Goal: Obtain resource: Download file/media

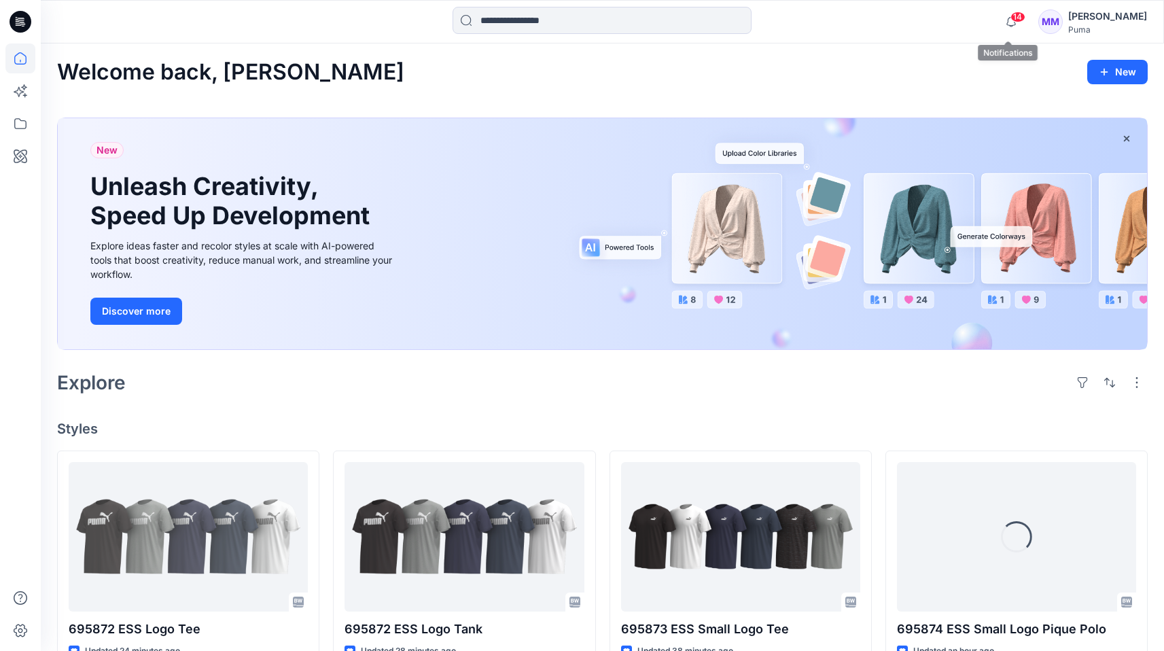
click at [1013, 20] on span "14" at bounding box center [1018, 17] width 15 height 11
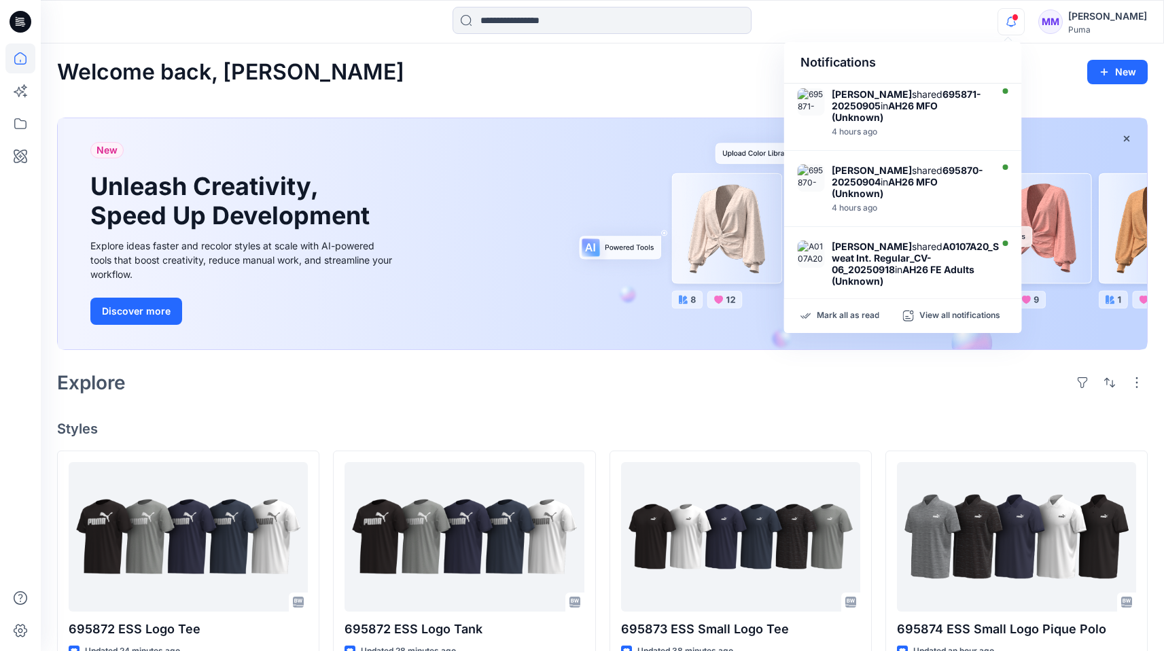
scroll to position [557, 0]
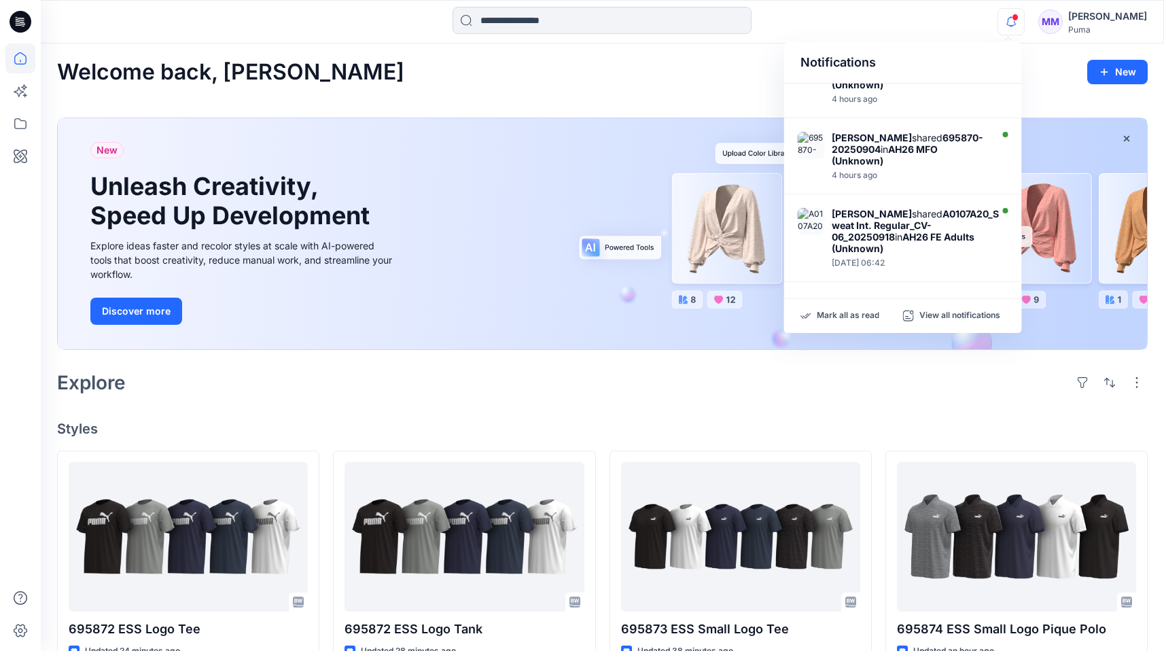
click at [685, 94] on div "Welcome back, [PERSON_NAME] New New Unleash Creativity, Speed Up Development Ex…" at bounding box center [603, 622] width 1124 height 1157
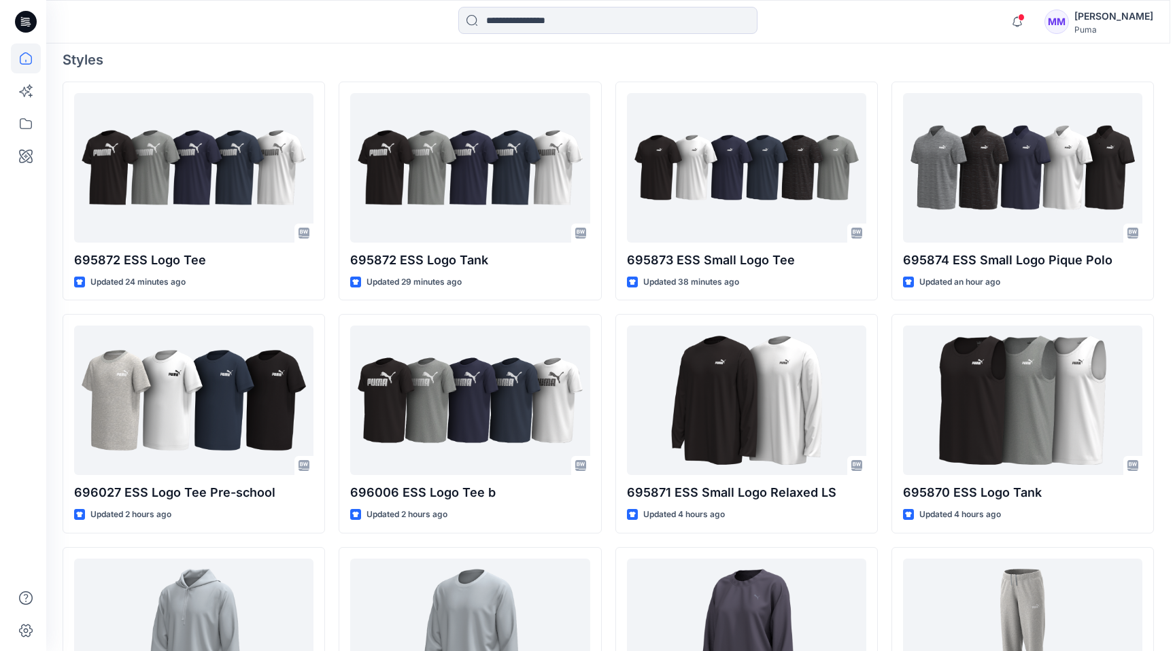
scroll to position [0, 0]
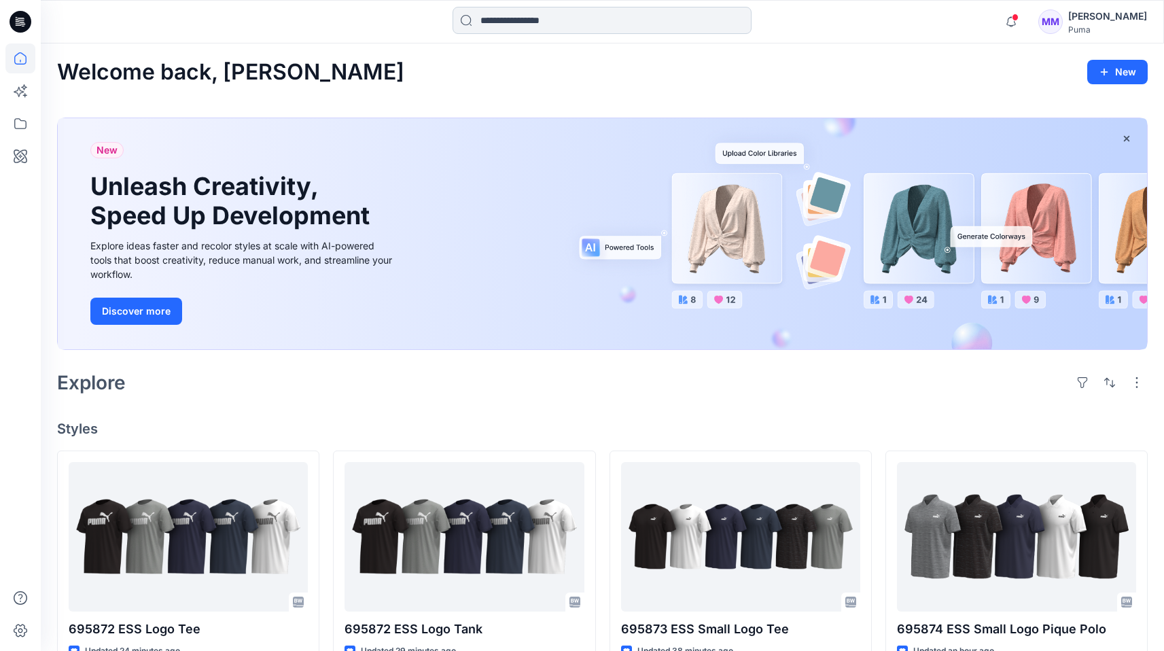
click at [558, 16] on input at bounding box center [602, 20] width 299 height 27
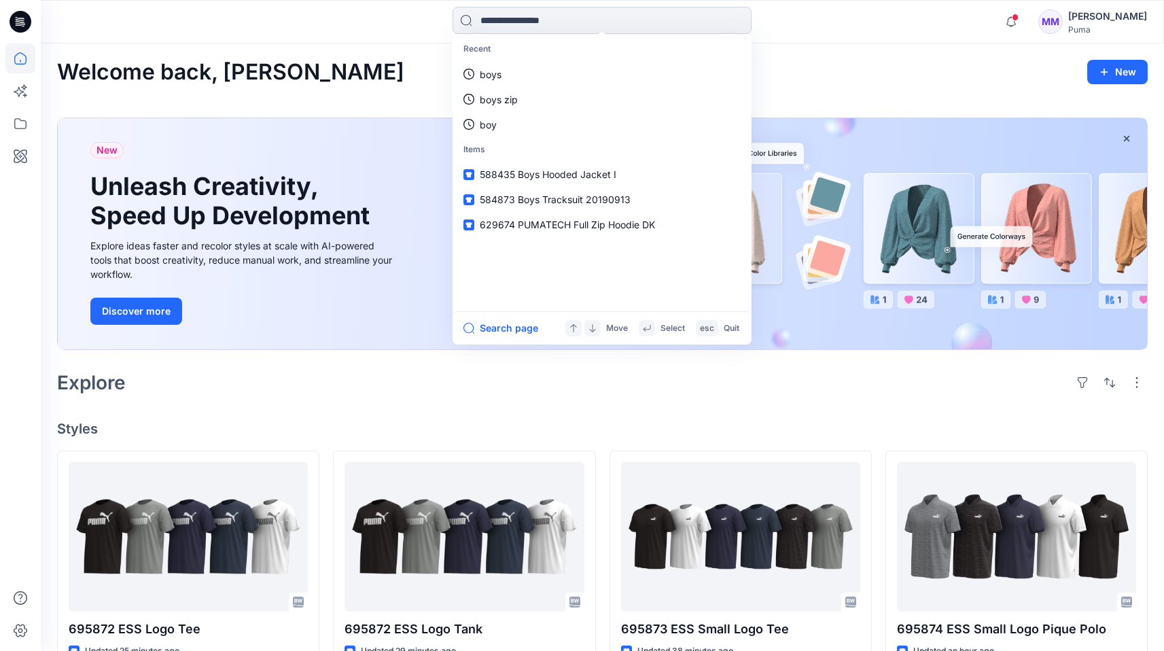
paste input "******"
type input "******"
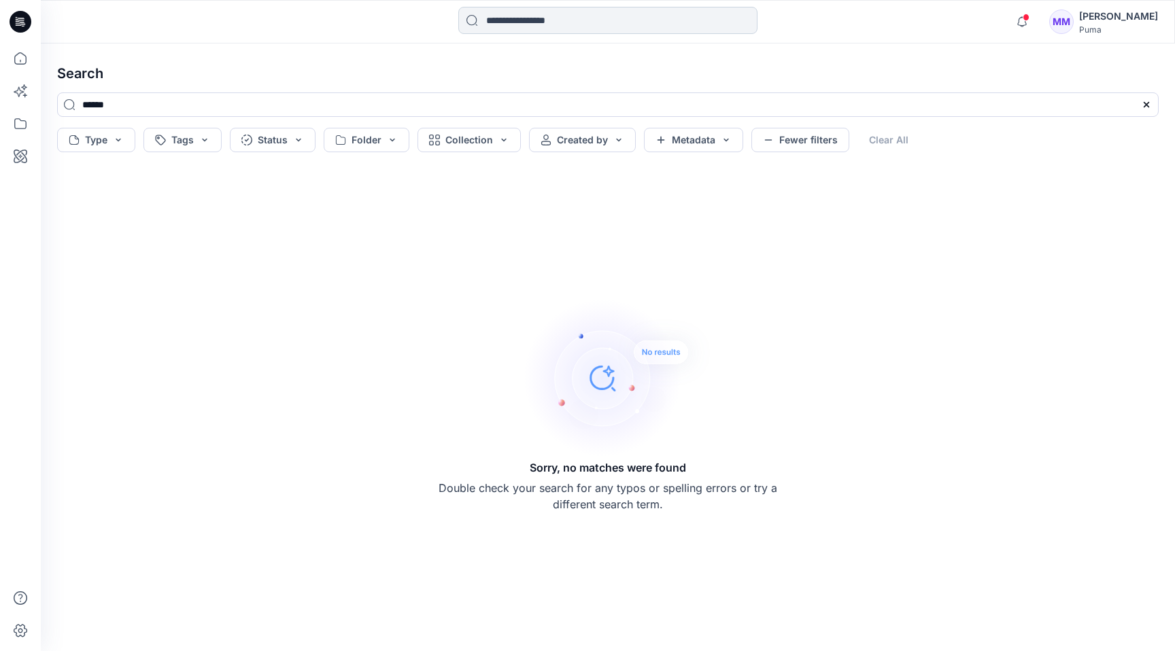
click at [533, 18] on input at bounding box center [607, 20] width 299 height 27
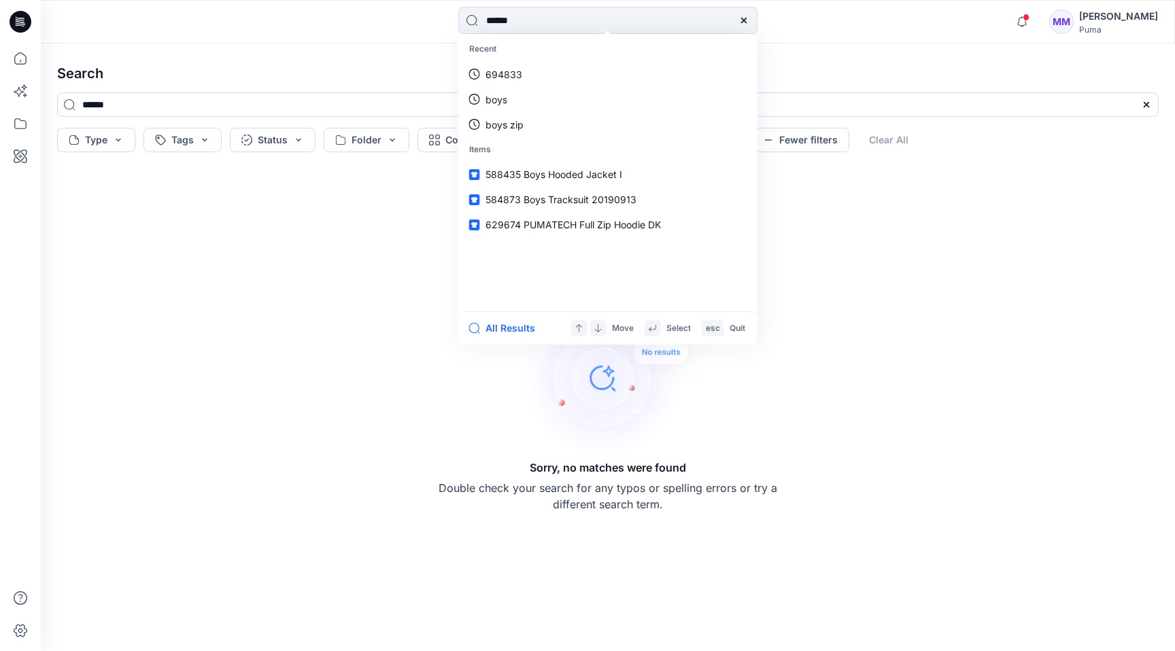
type input "******"
click at [360, 74] on h4 "Search" at bounding box center [607, 73] width 1123 height 38
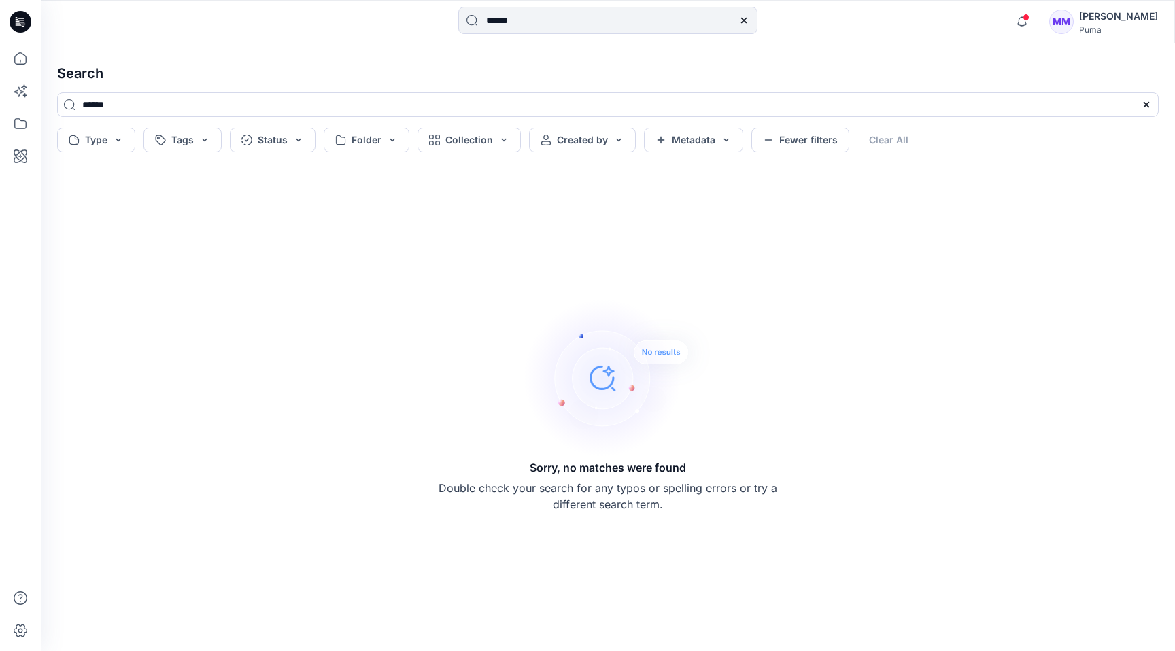
click at [748, 17] on div at bounding box center [743, 20] width 27 height 27
click at [735, 15] on div at bounding box center [743, 20] width 27 height 27
drag, startPoint x: 746, startPoint y: 16, endPoint x: 692, endPoint y: 24, distance: 54.3
click at [745, 16] on icon at bounding box center [743, 20] width 11 height 11
click at [686, 24] on input at bounding box center [607, 20] width 299 height 27
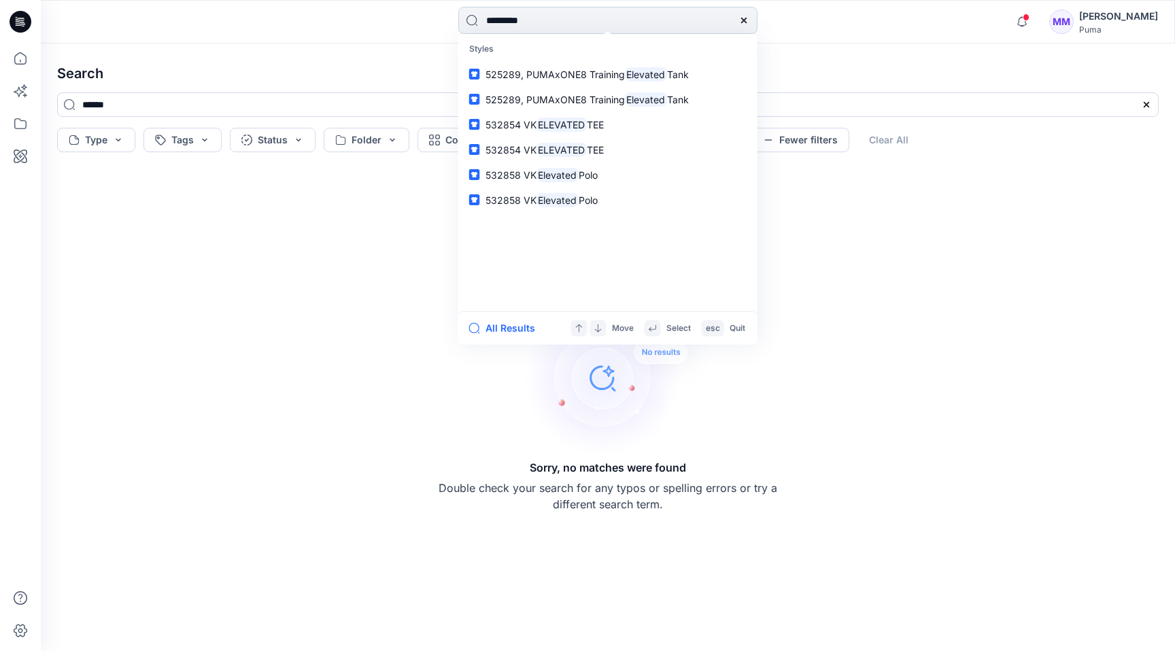
click at [547, 21] on input "********" at bounding box center [607, 20] width 299 height 27
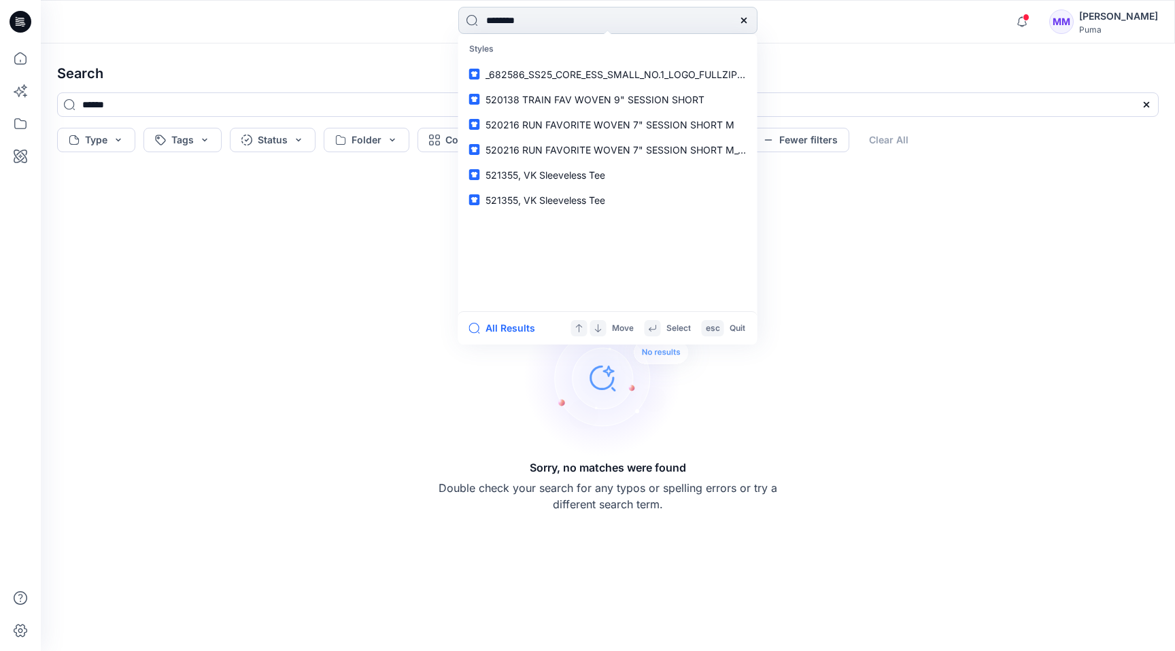
type input "*********"
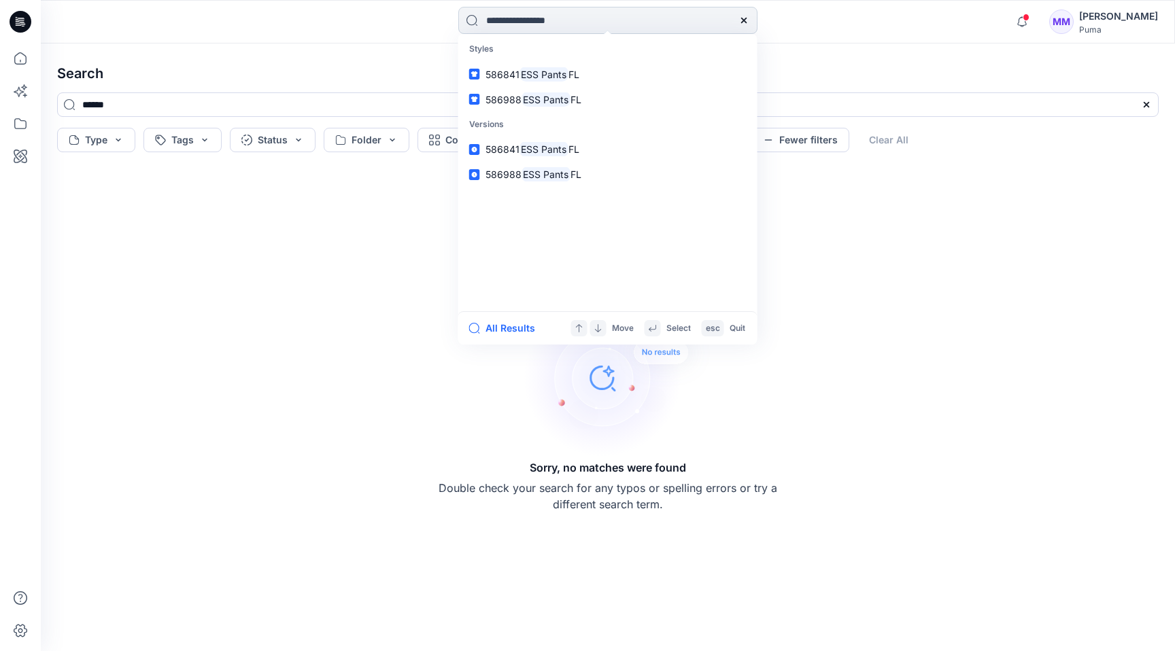
type input "*********"
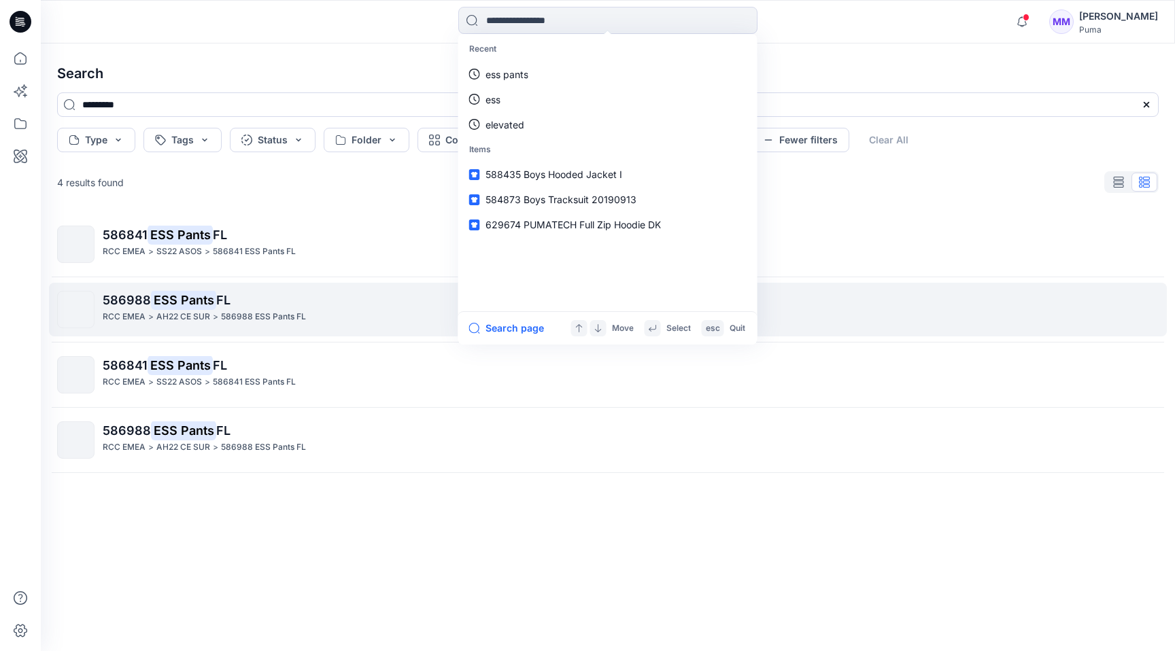
click at [190, 295] on mark "ESS Pants" at bounding box center [183, 299] width 65 height 19
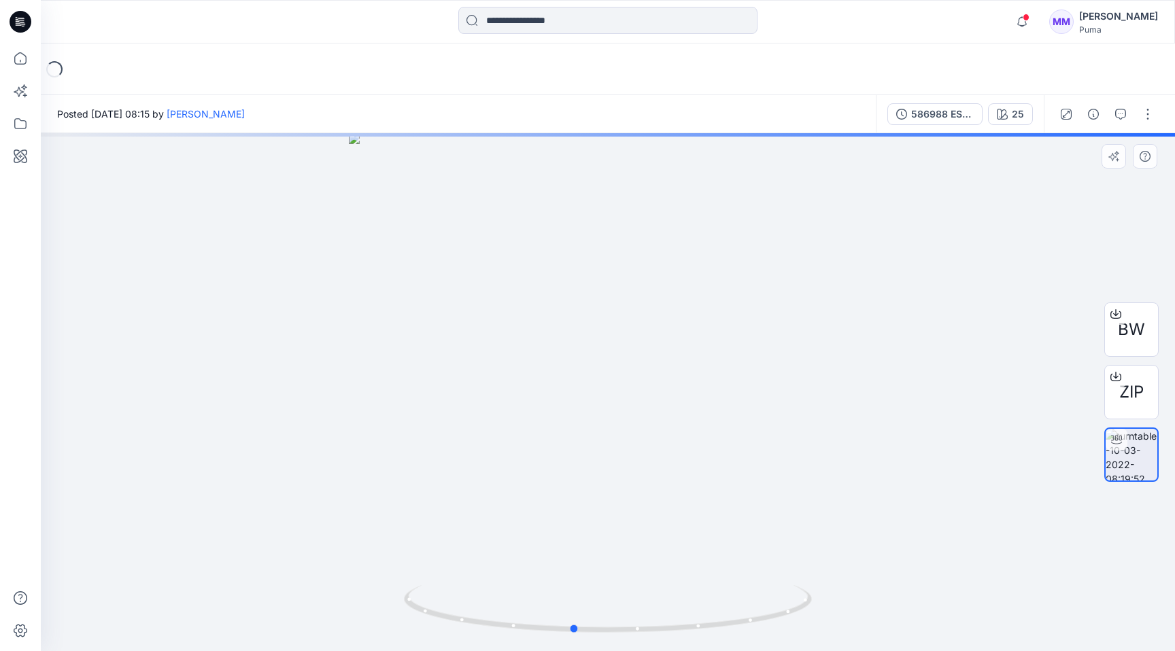
drag, startPoint x: 775, startPoint y: 615, endPoint x: 332, endPoint y: 631, distance: 442.8
click at [332, 631] on div at bounding box center [608, 392] width 1134 height 518
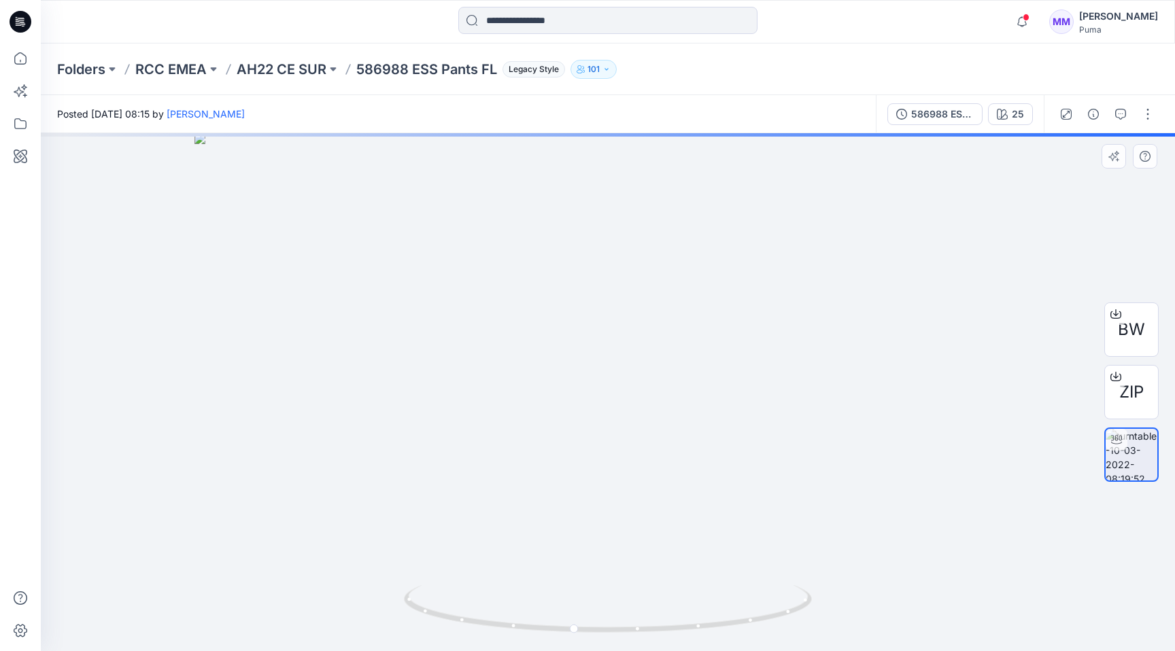
drag, startPoint x: 748, startPoint y: 205, endPoint x: 679, endPoint y: 371, distance: 179.8
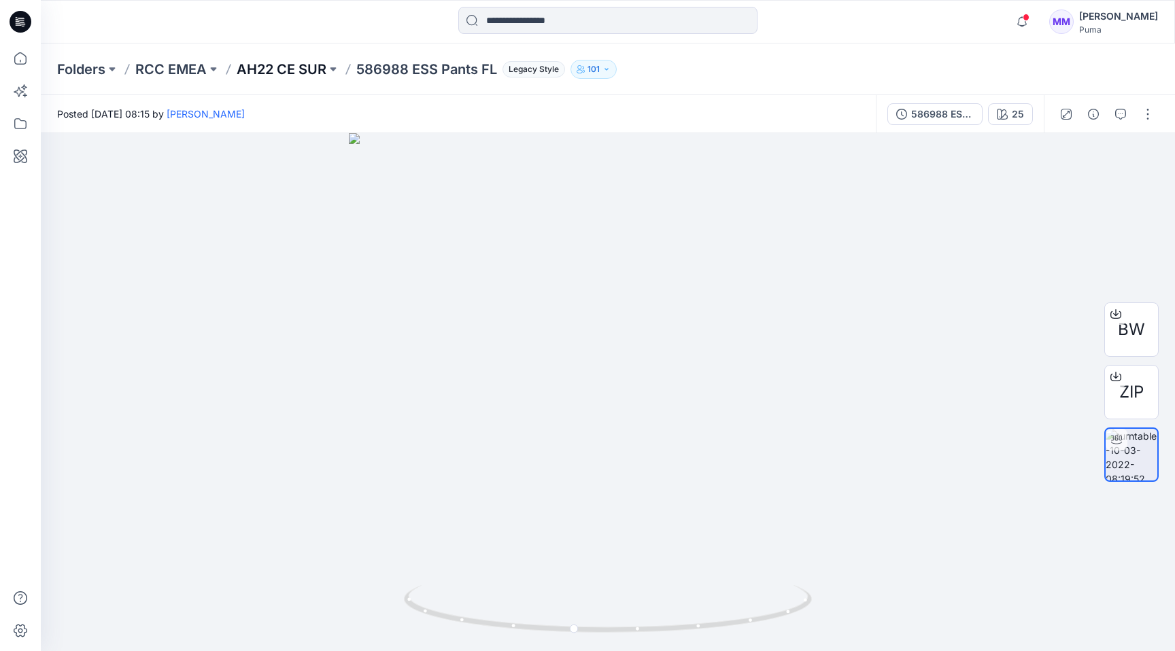
click at [268, 67] on p "AH22 CE SUR" at bounding box center [282, 69] width 90 height 19
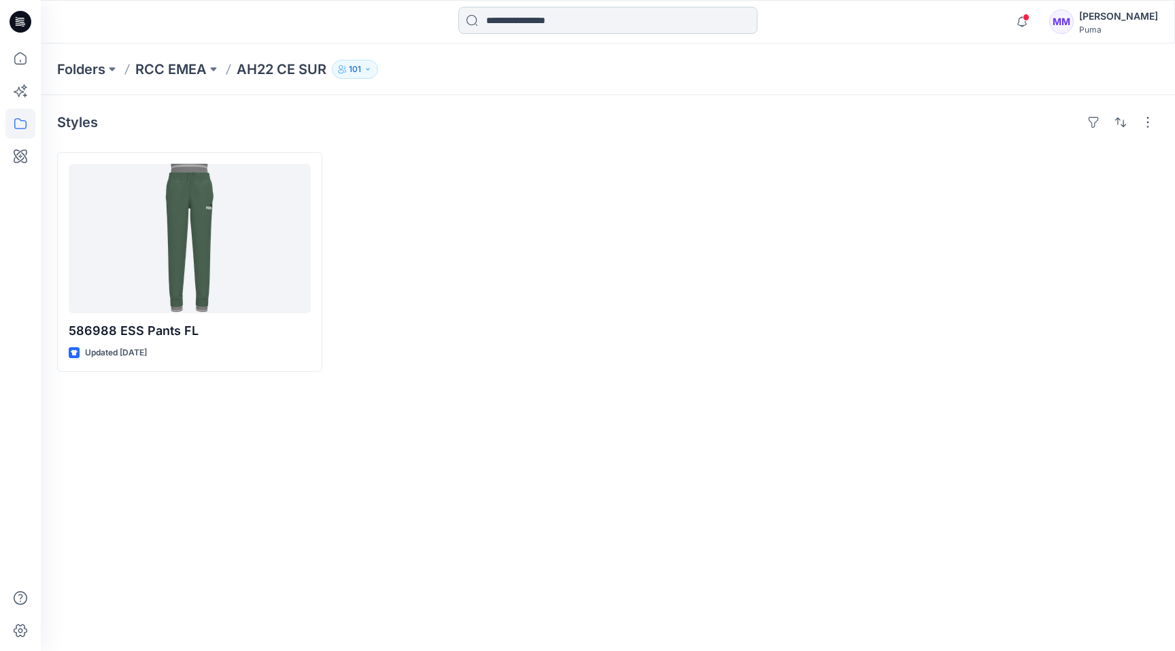
click at [608, 16] on input at bounding box center [607, 20] width 299 height 27
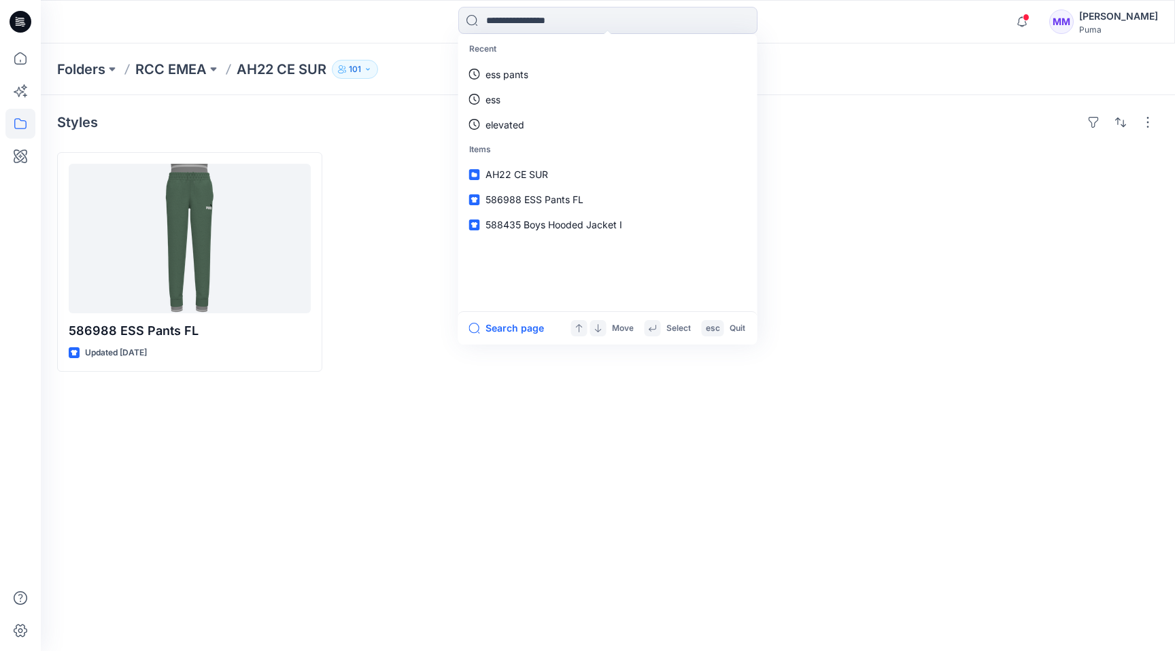
click at [381, 219] on div at bounding box center [468, 262] width 265 height 220
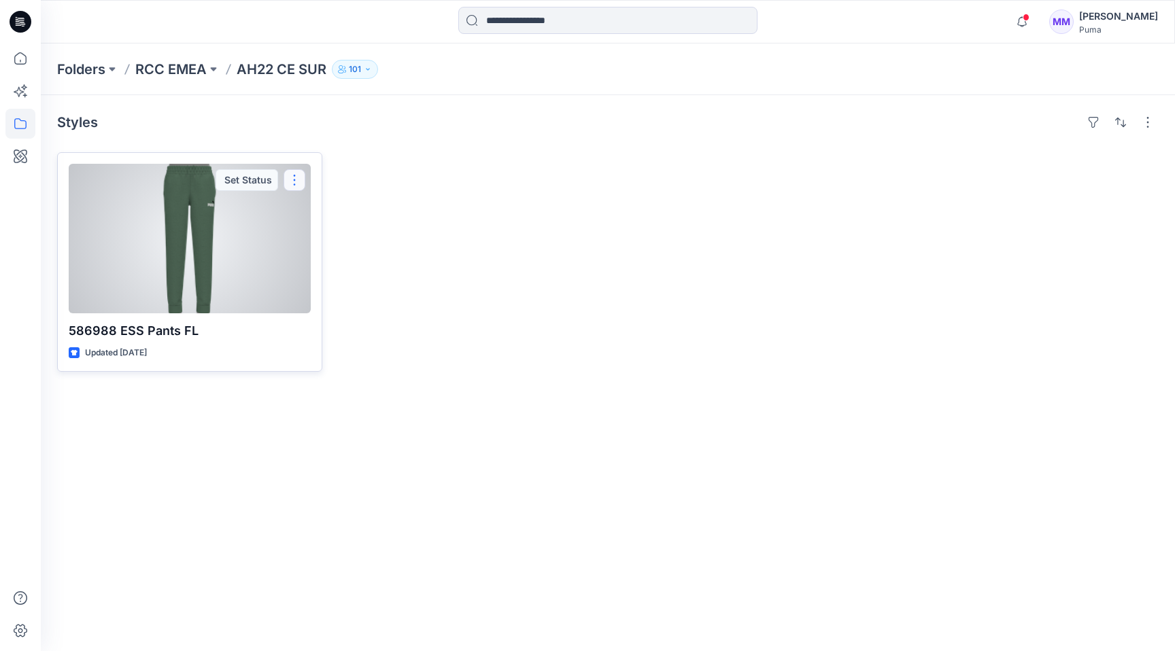
click at [298, 177] on button "button" at bounding box center [294, 180] width 22 height 22
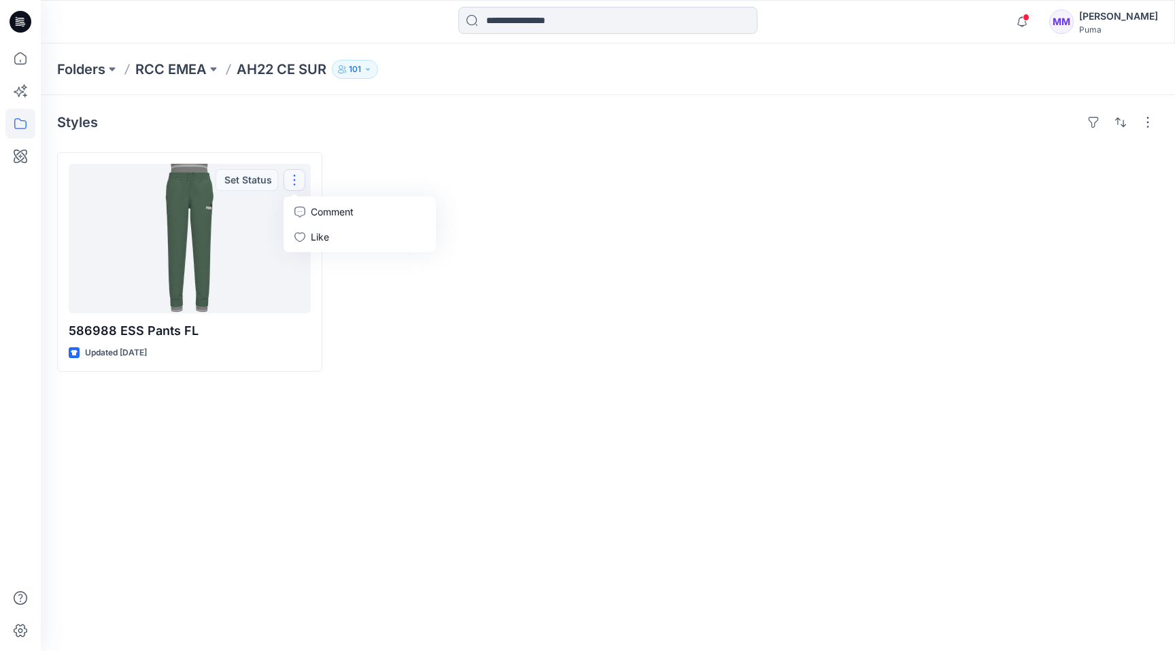
click at [331, 156] on div "586988 ESS Pants FL Updated [DATE] Set Status Comment Like" at bounding box center [607, 262] width 1101 height 220
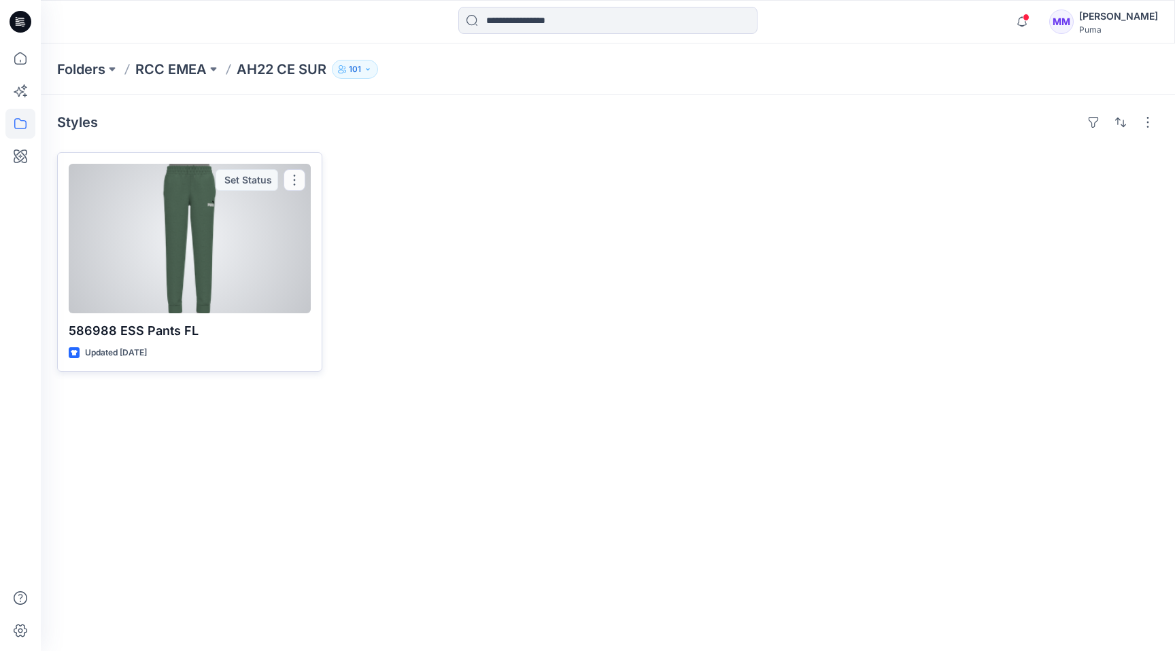
click at [235, 237] on div at bounding box center [190, 239] width 242 height 150
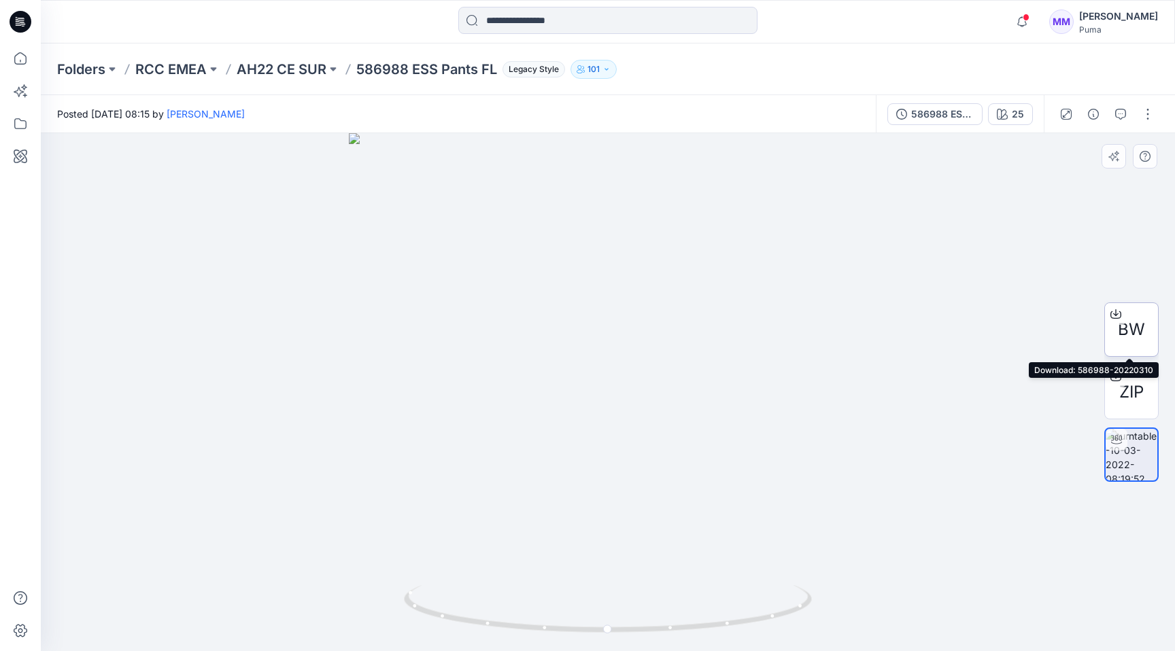
click at [1114, 310] on icon at bounding box center [1115, 314] width 11 height 11
click at [780, 82] on div "Folders RCC EMEA AH22 CE SUR 586988 ESS Pants FL Legacy Style 101" at bounding box center [608, 70] width 1134 height 52
click at [276, 71] on p "AH22 CE SUR" at bounding box center [282, 69] width 90 height 19
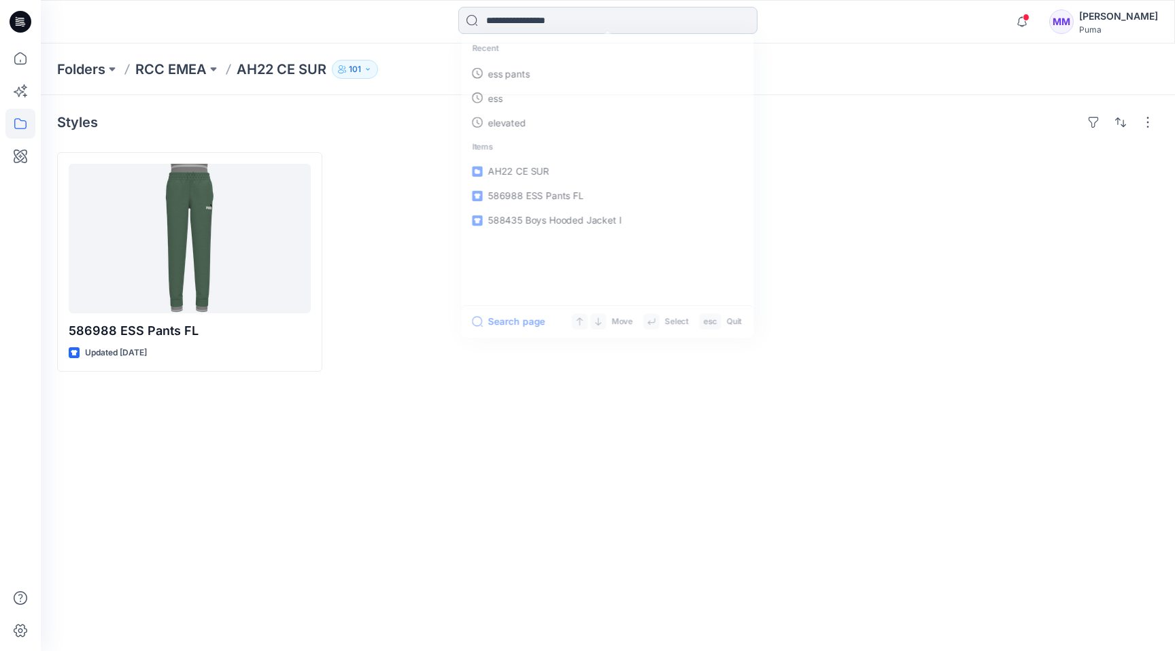
click at [627, 13] on input at bounding box center [607, 20] width 299 height 27
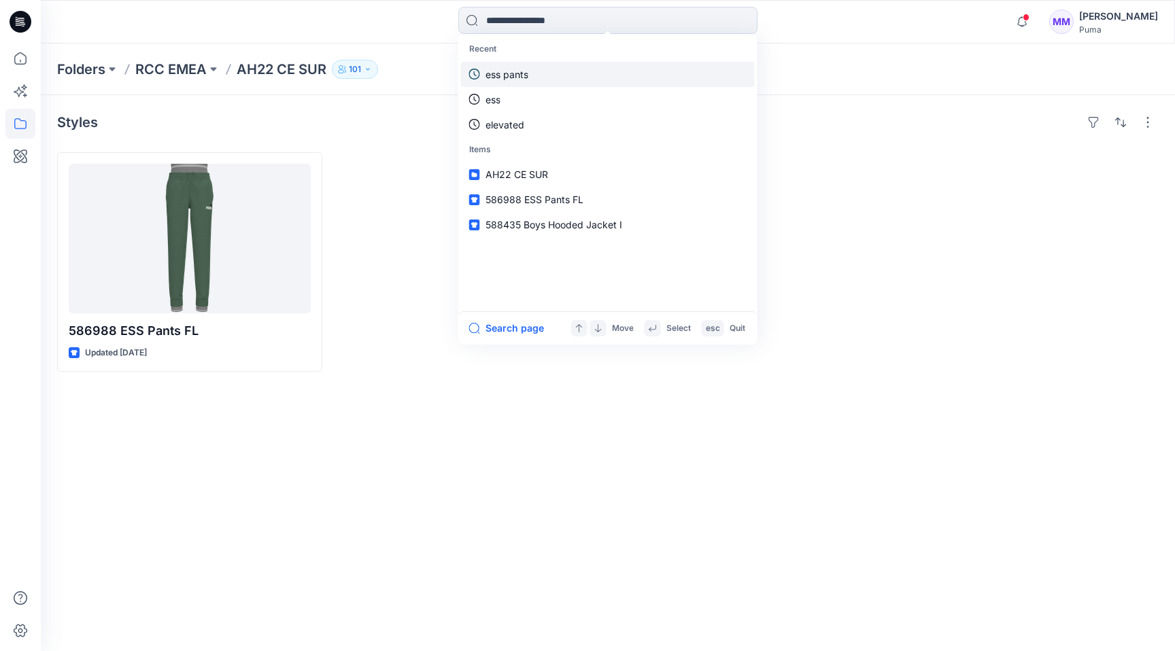
click at [527, 72] on p "ess pants" at bounding box center [506, 74] width 43 height 14
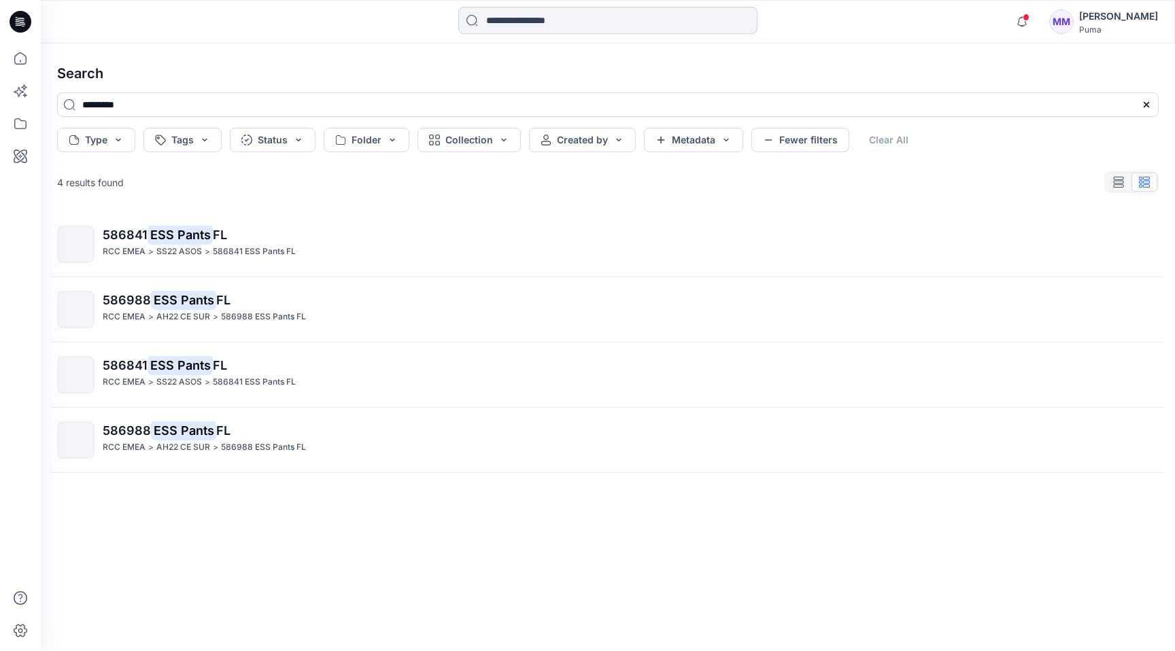
click at [571, 20] on input at bounding box center [607, 20] width 299 height 27
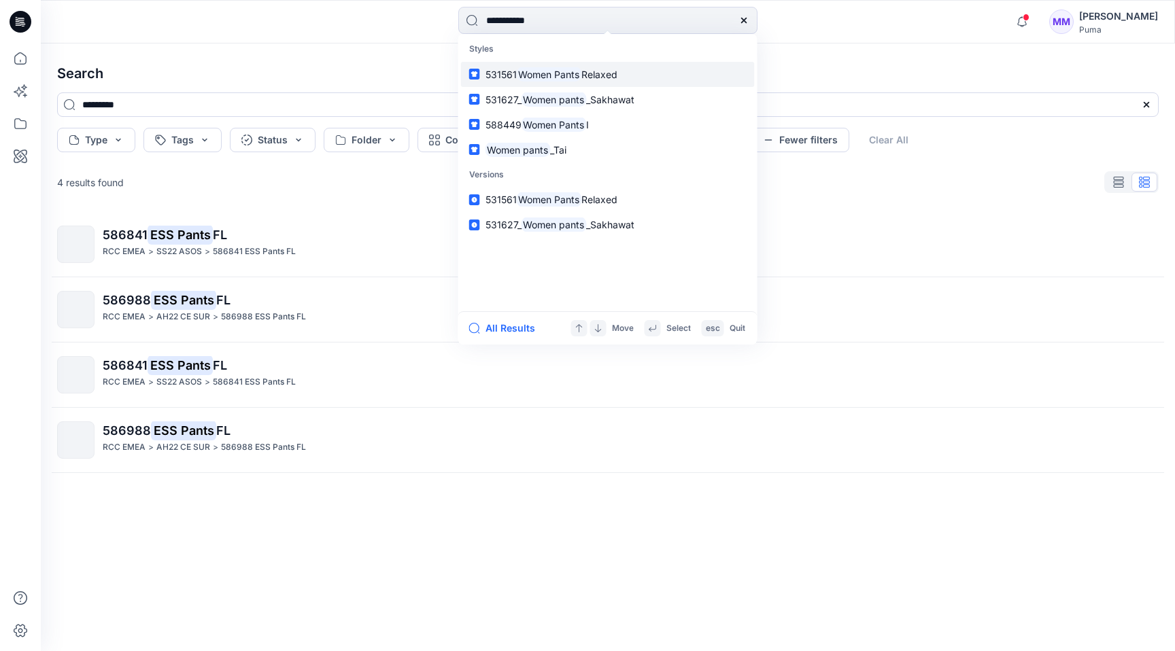
type input "**********"
click at [559, 77] on mark "Women Pants" at bounding box center [549, 75] width 65 height 16
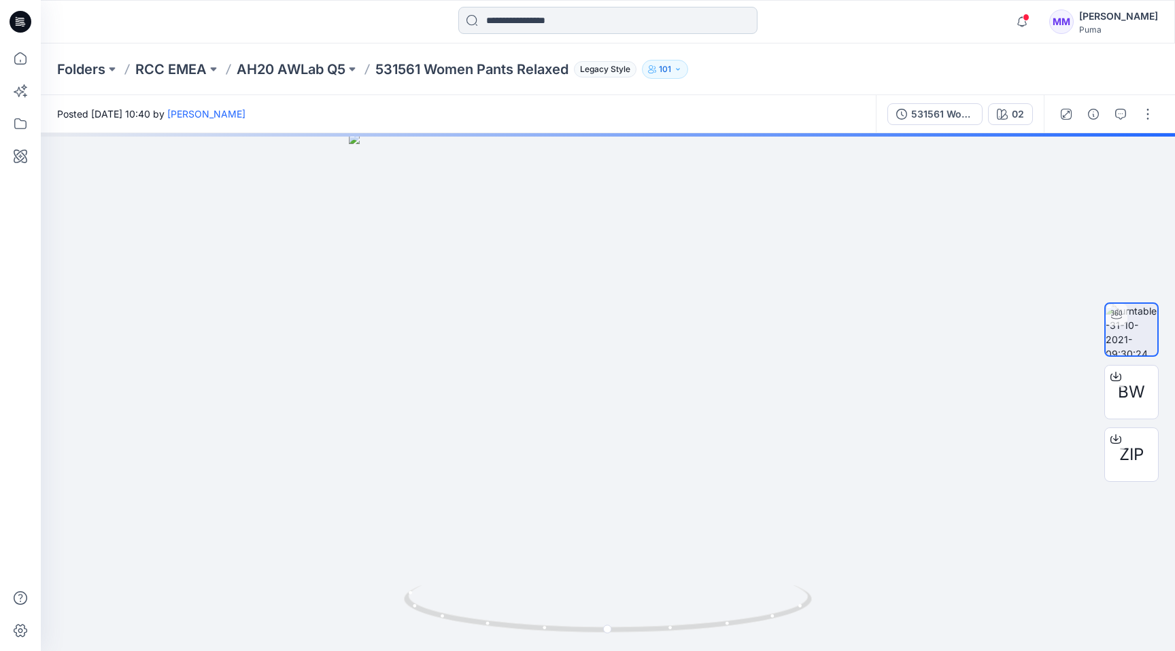
click at [540, 14] on input at bounding box center [607, 20] width 299 height 27
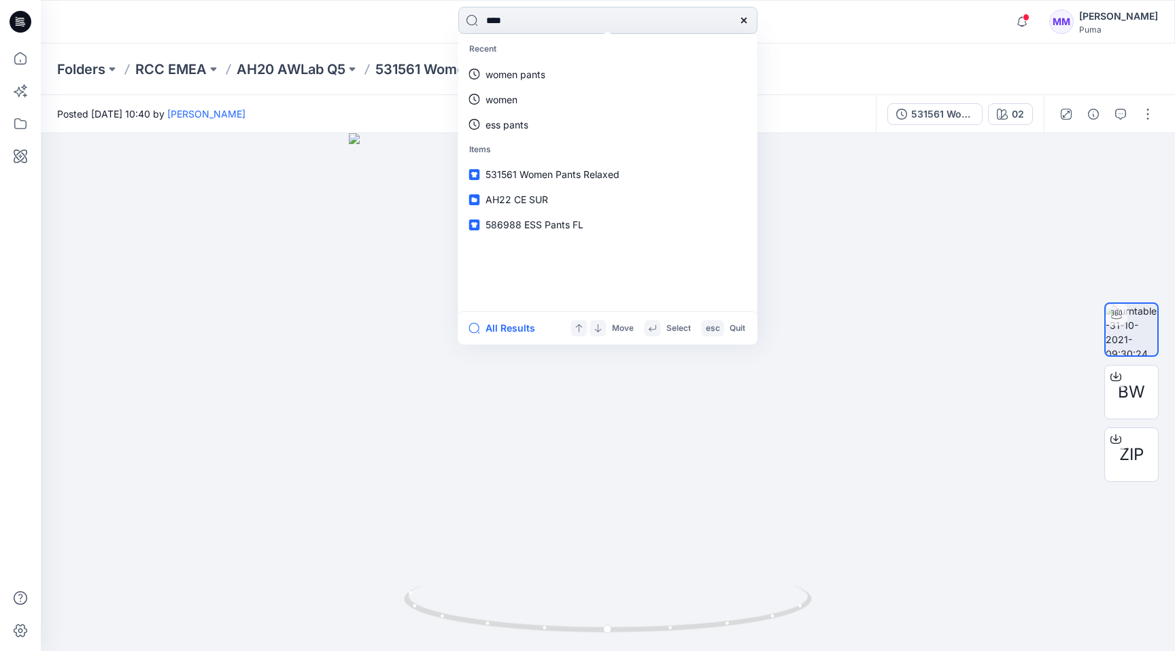
type input "*****"
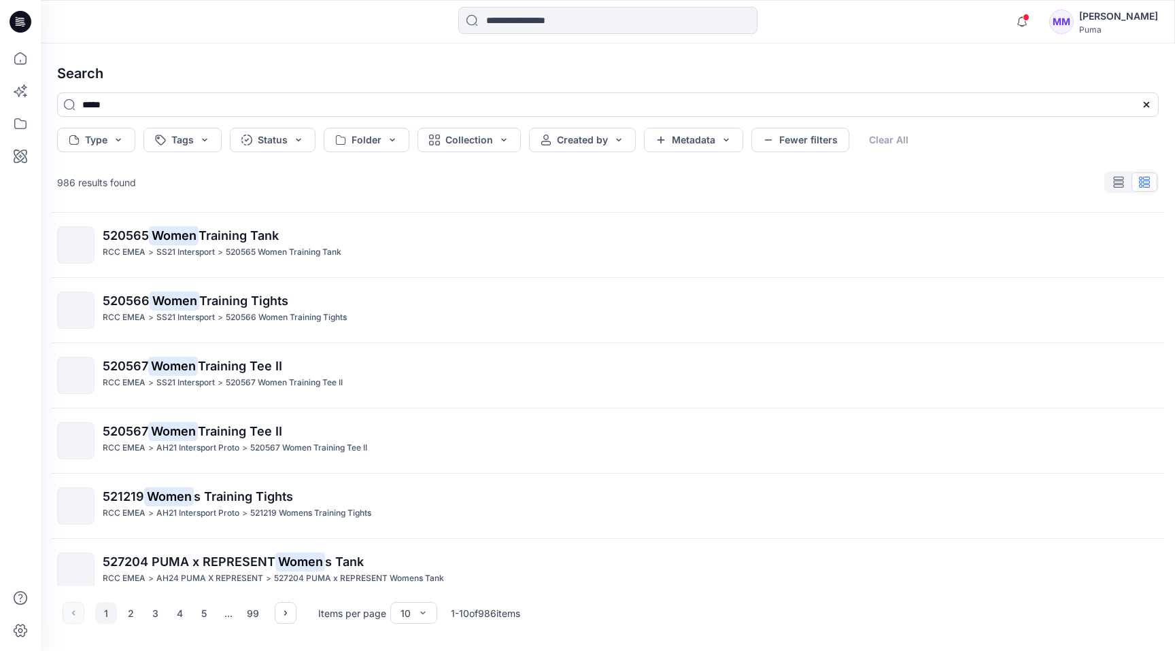
scroll to position [279, 0]
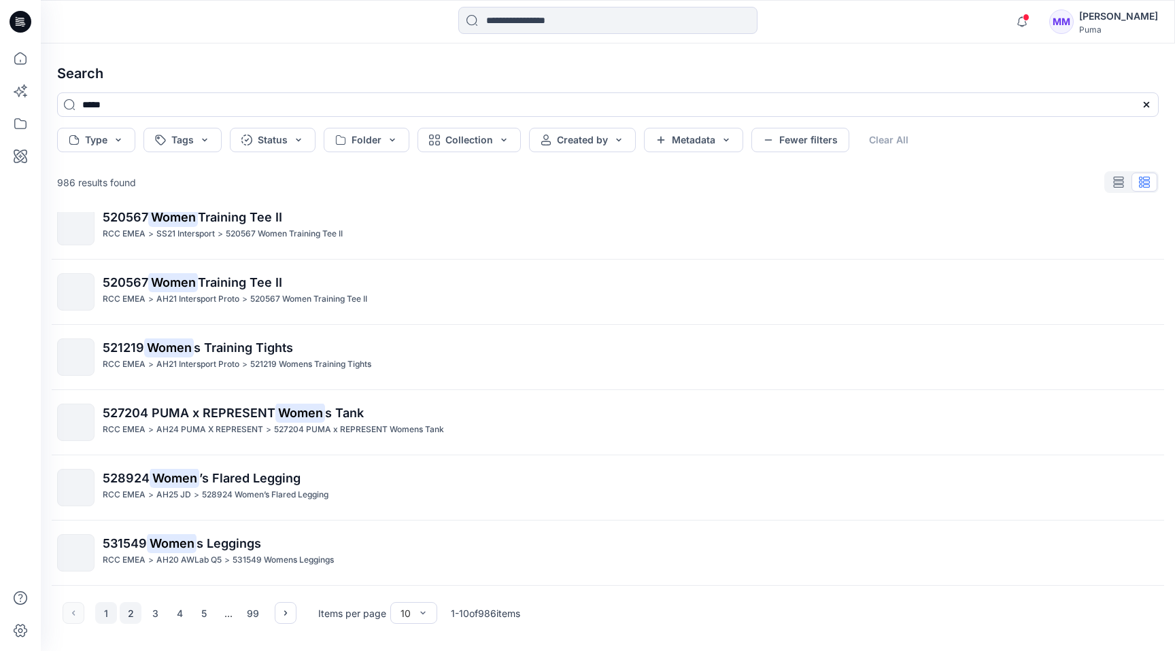
click at [131, 610] on button "2" at bounding box center [131, 613] width 22 height 22
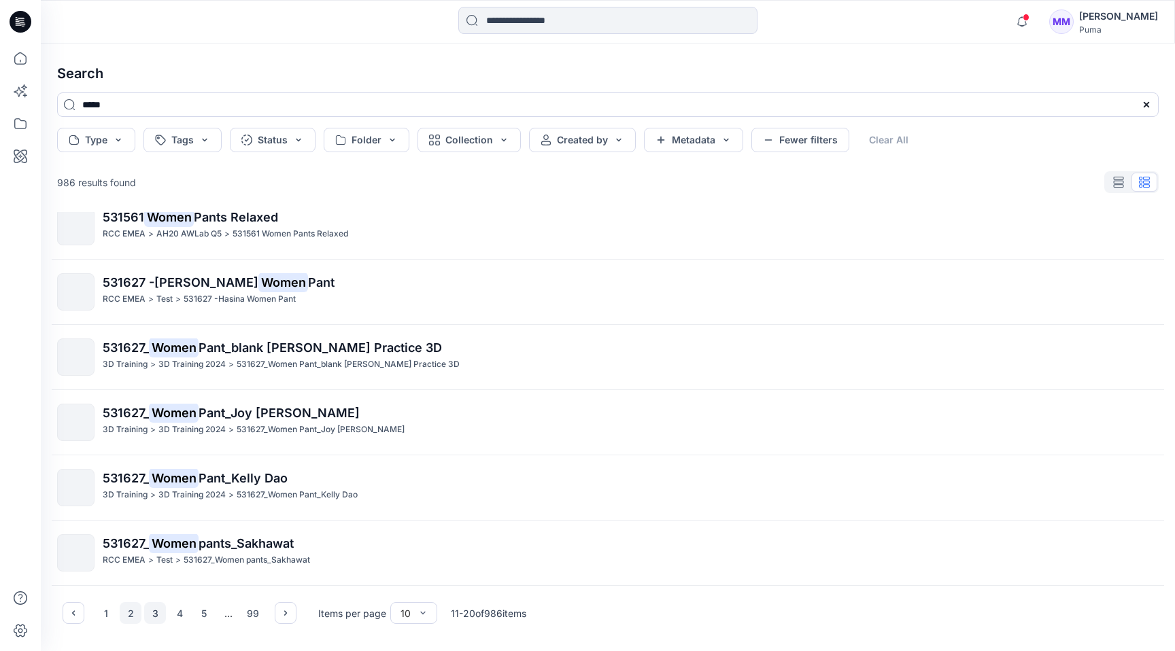
click at [152, 610] on button "3" at bounding box center [155, 613] width 22 height 22
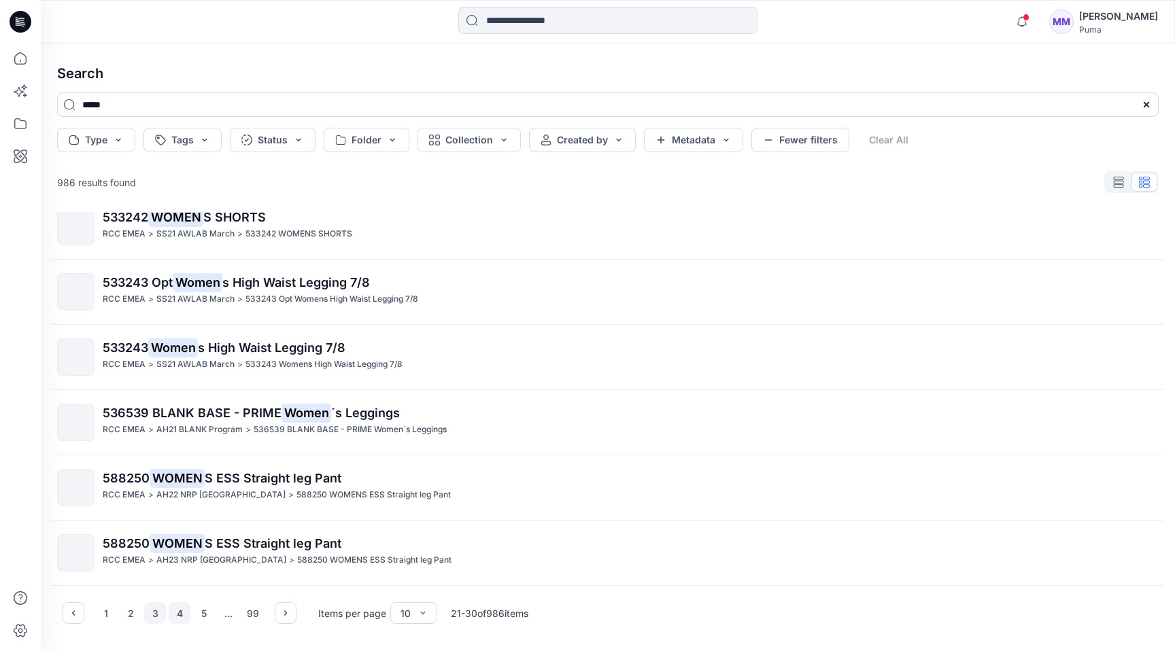
click at [180, 614] on button "4" at bounding box center [180, 613] width 22 height 22
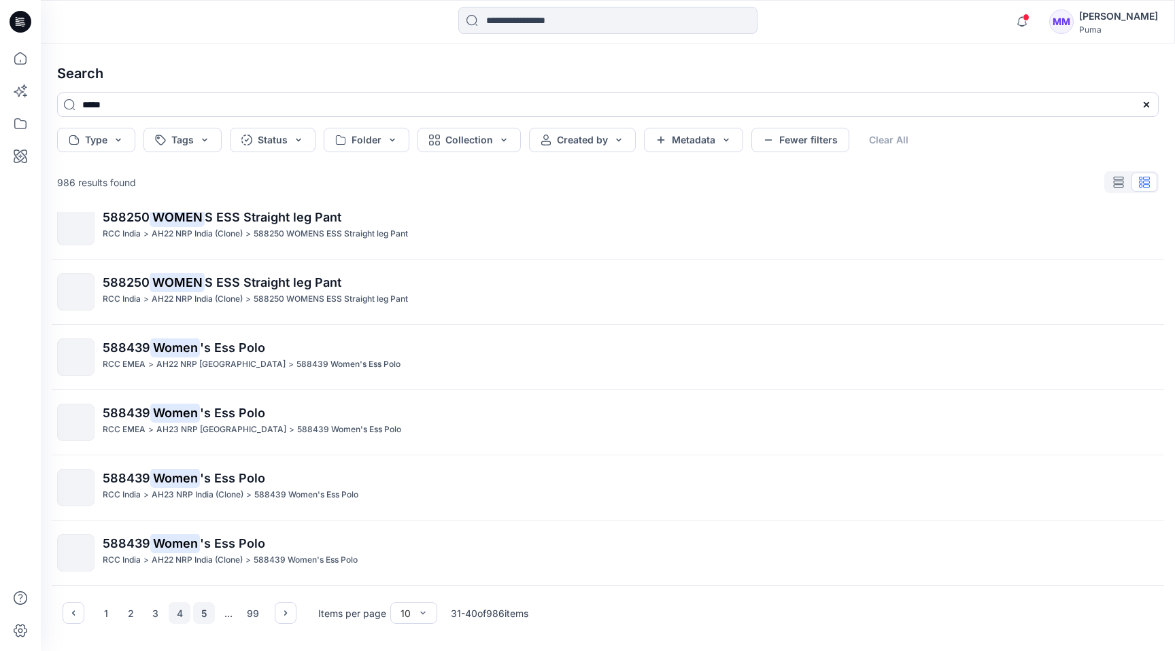
click at [210, 610] on button "5" at bounding box center [204, 613] width 22 height 22
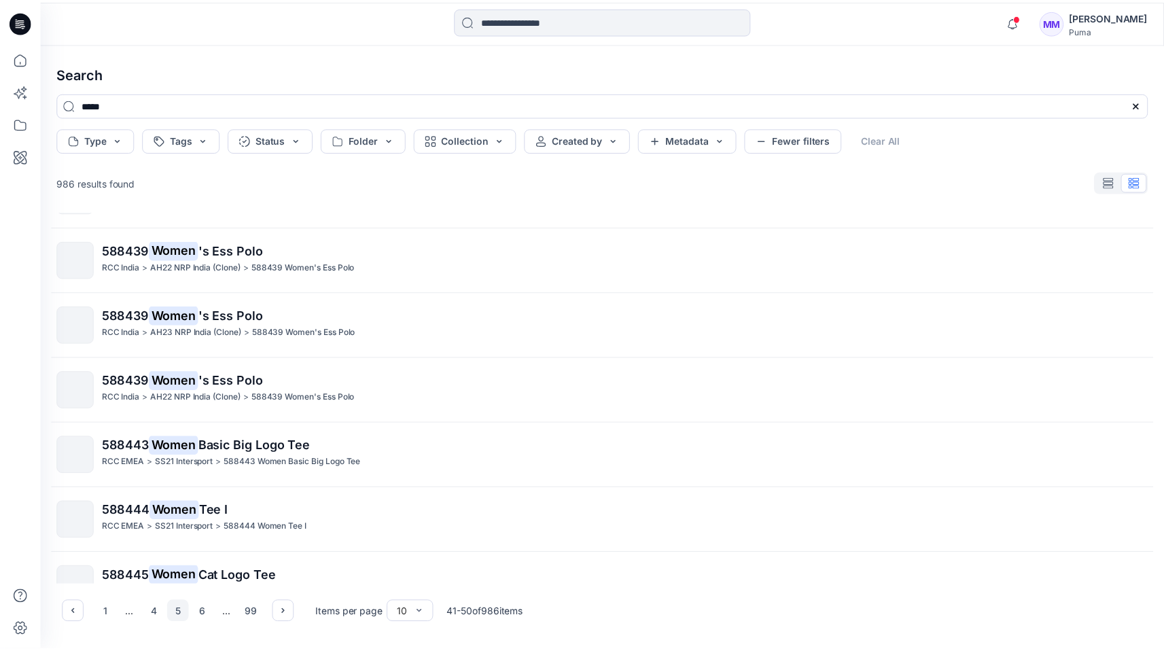
scroll to position [0, 0]
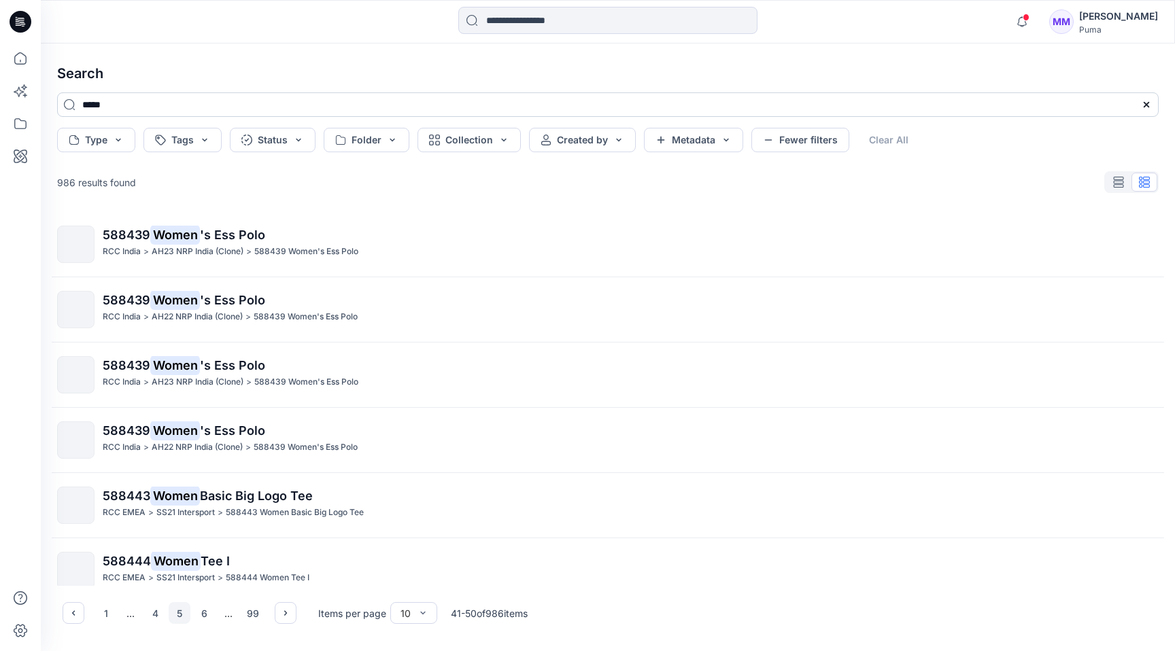
click at [131, 107] on input "*****" at bounding box center [607, 104] width 1101 height 24
paste input "*"
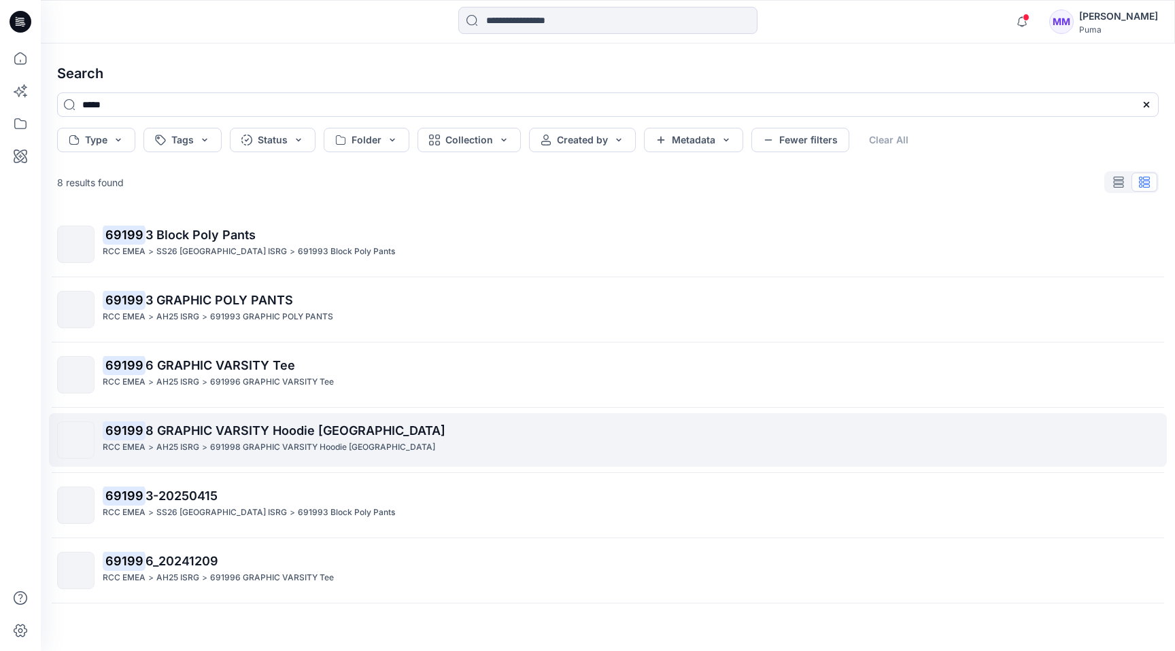
type input "*****"
click at [165, 434] on span "8 GRAPHIC VARSITY Hoodie [GEOGRAPHIC_DATA]" at bounding box center [295, 430] width 300 height 14
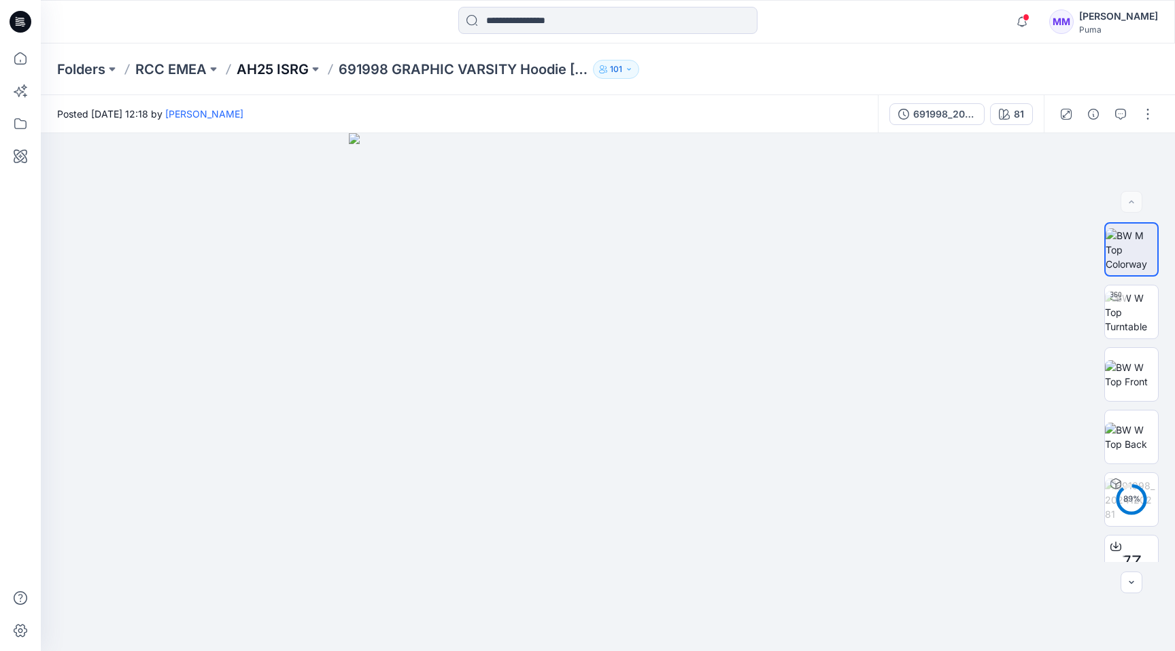
click at [278, 71] on p "AH25 ISRG" at bounding box center [273, 69] width 72 height 19
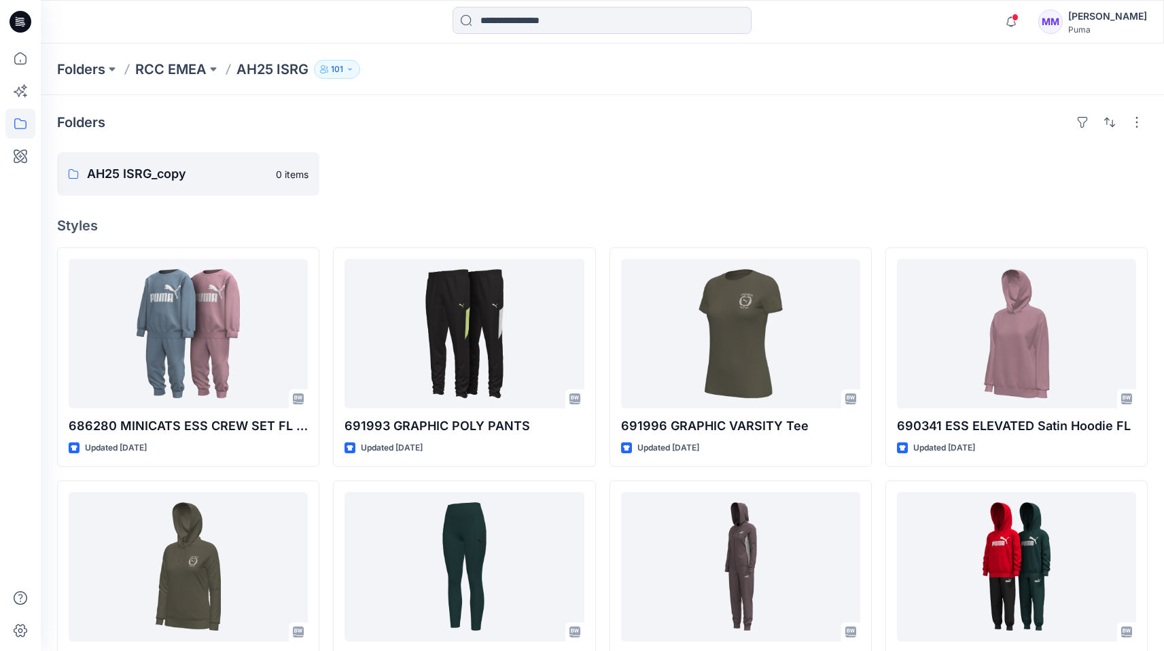
scroll to position [133, 0]
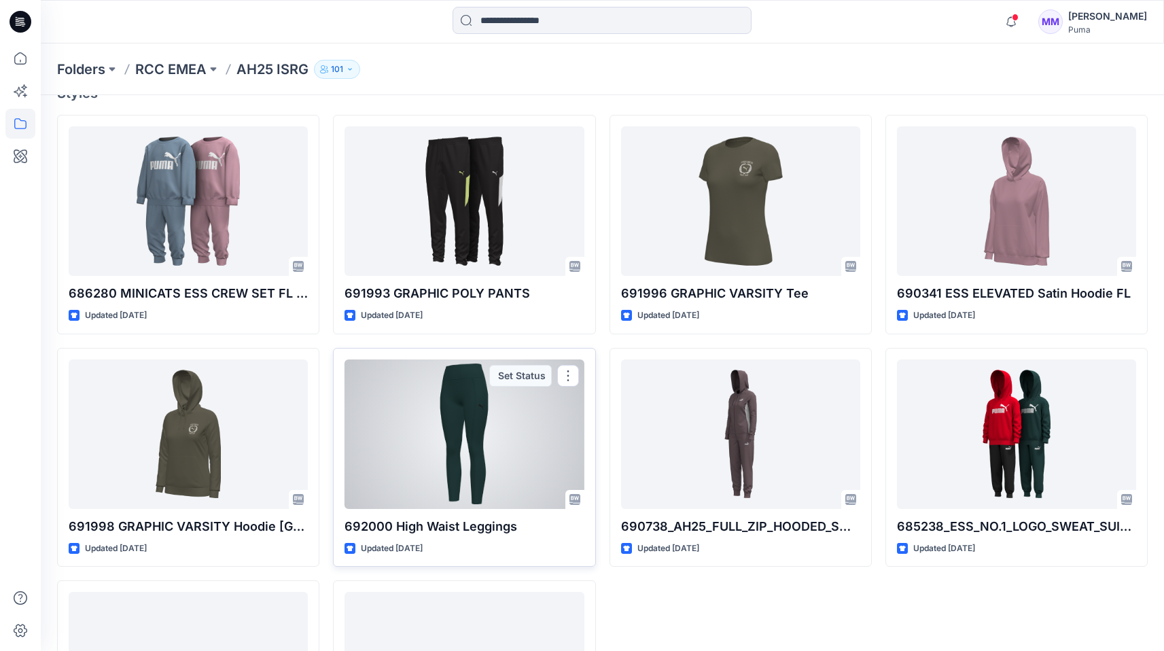
click at [470, 428] on div at bounding box center [464, 435] width 239 height 150
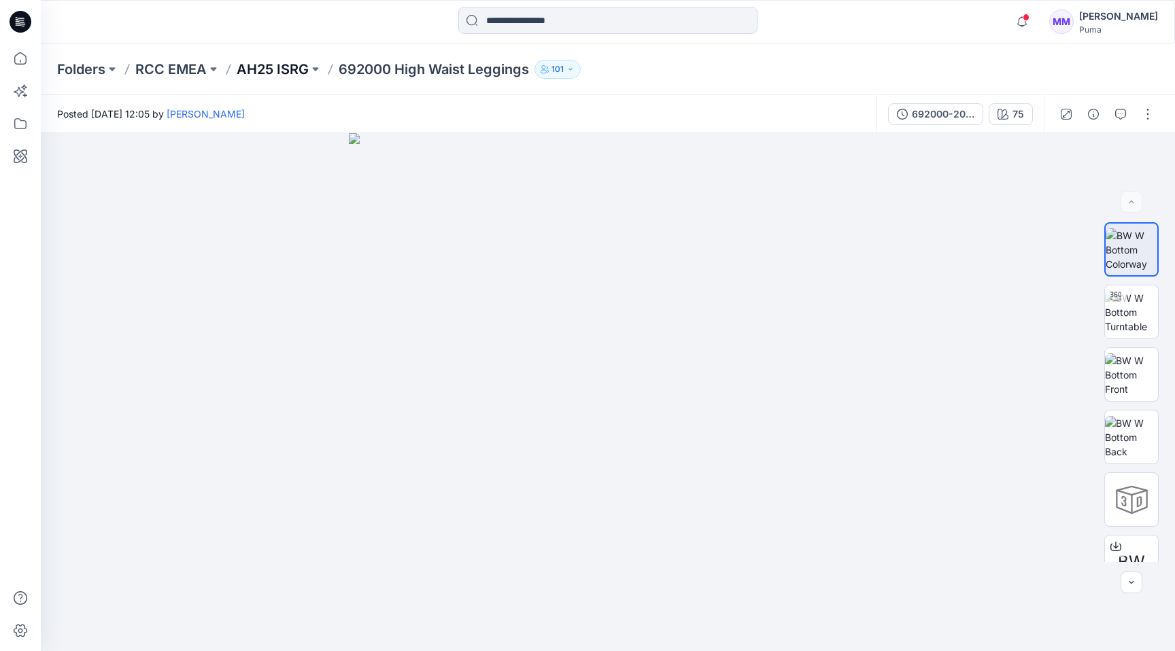
click at [273, 65] on p "AH25 ISRG" at bounding box center [273, 69] width 72 height 19
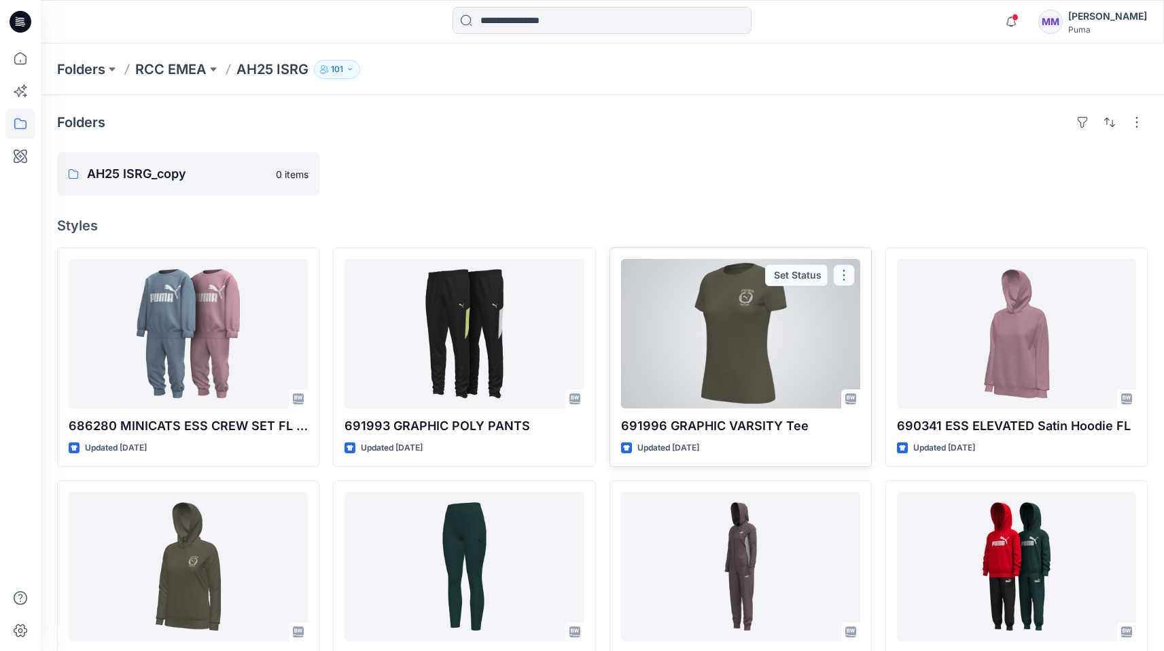
click at [845, 277] on button "button" at bounding box center [844, 275] width 22 height 22
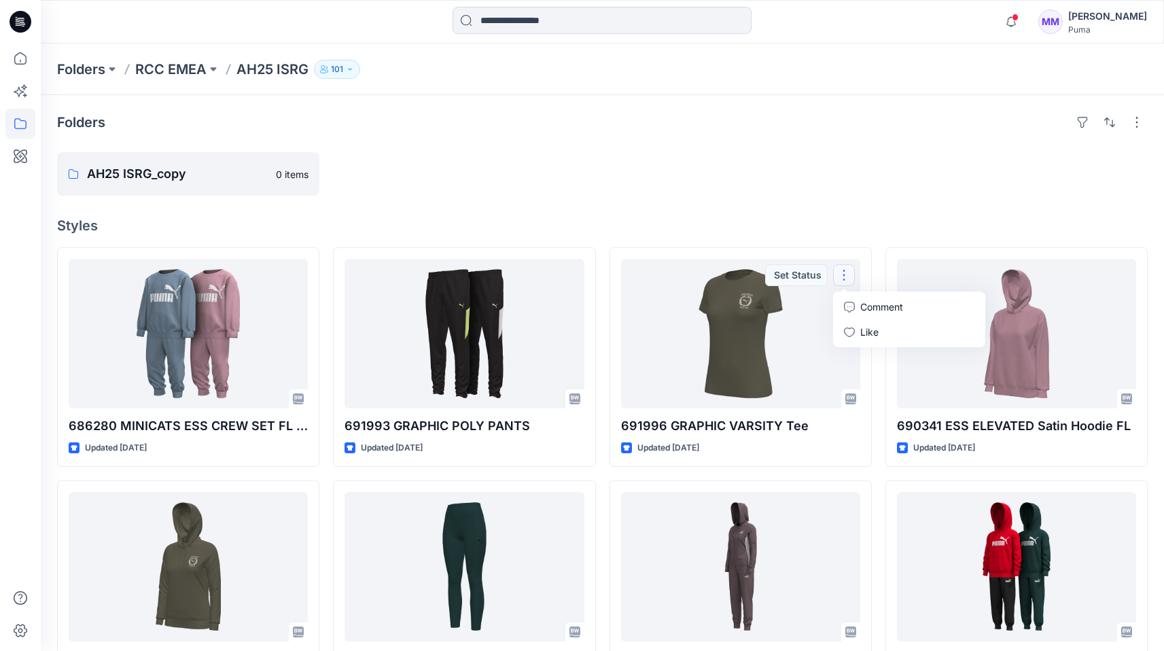
click at [866, 211] on div "Folders AH25 ISRG_copy 0 items Styles 686280 MINICATS ESS CREW SET FL INF Updat…" at bounding box center [603, 522] width 1124 height 854
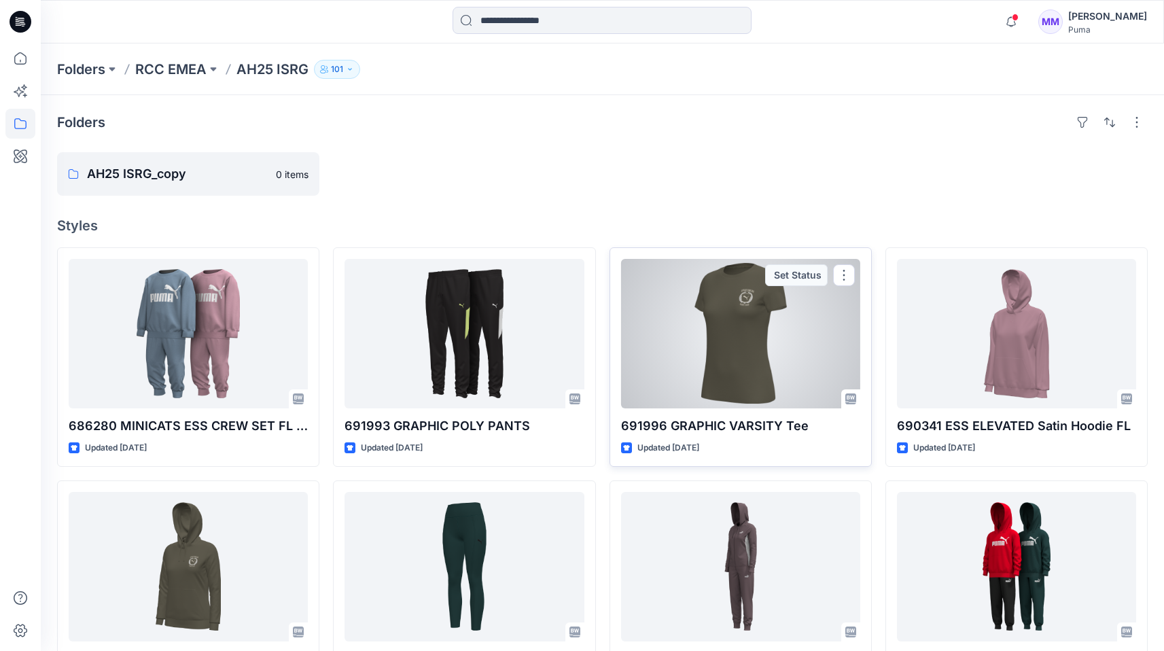
click at [796, 329] on div at bounding box center [740, 334] width 239 height 150
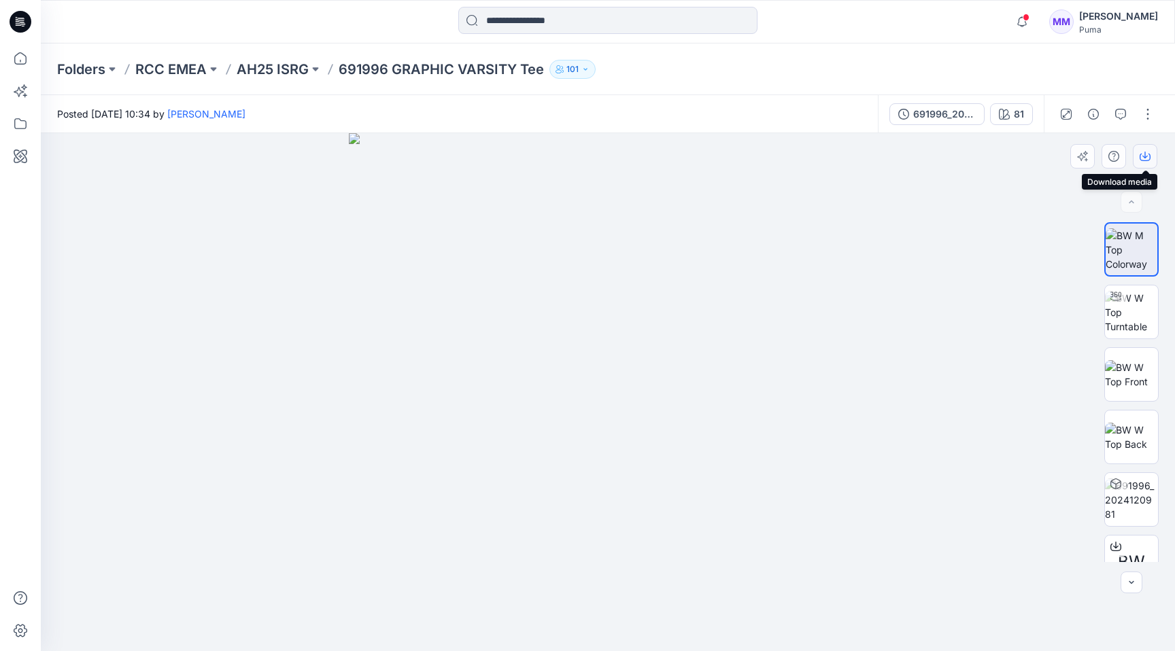
click at [1147, 156] on icon "button" at bounding box center [1144, 156] width 11 height 11
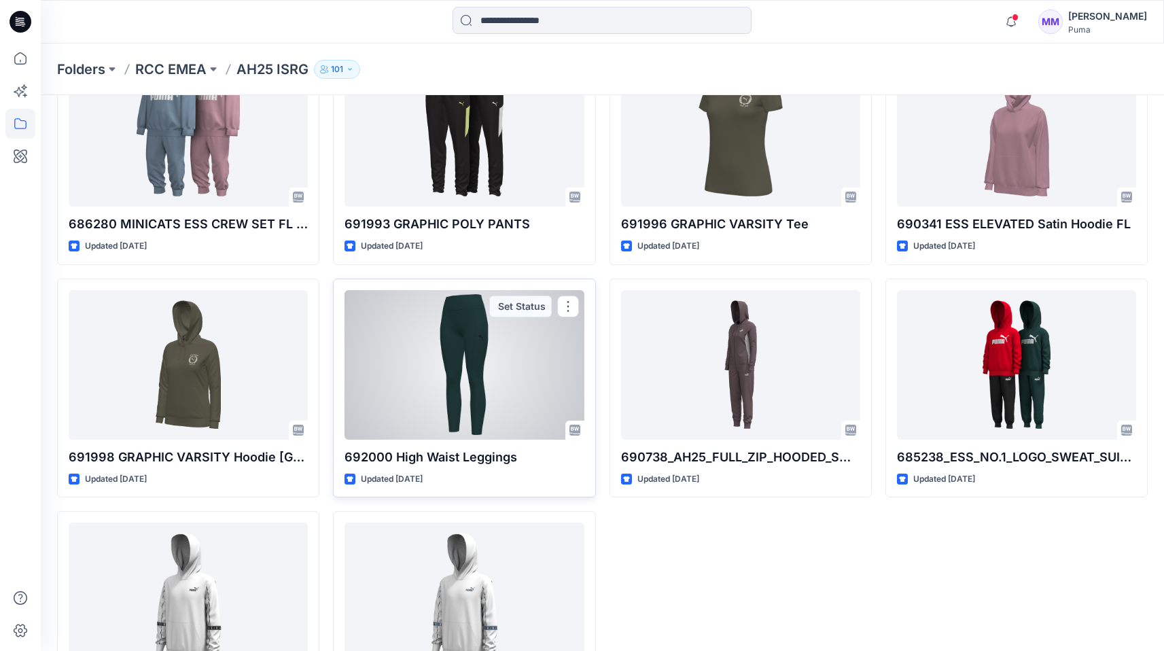
scroll to position [148, 0]
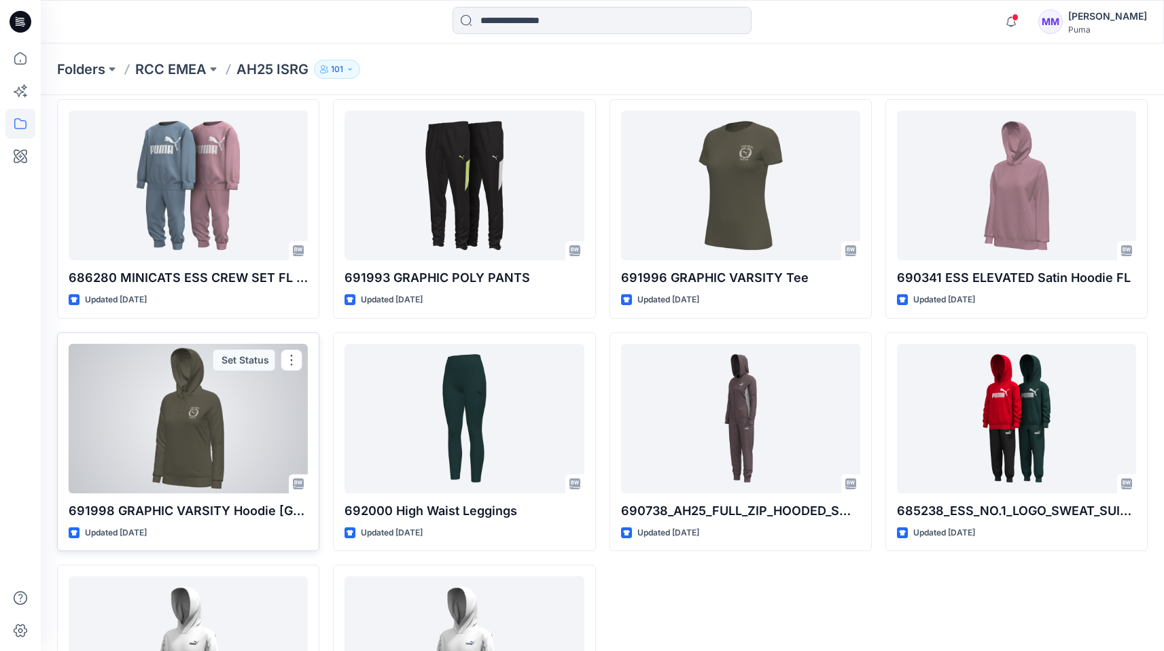
click at [228, 425] on div at bounding box center [188, 419] width 239 height 150
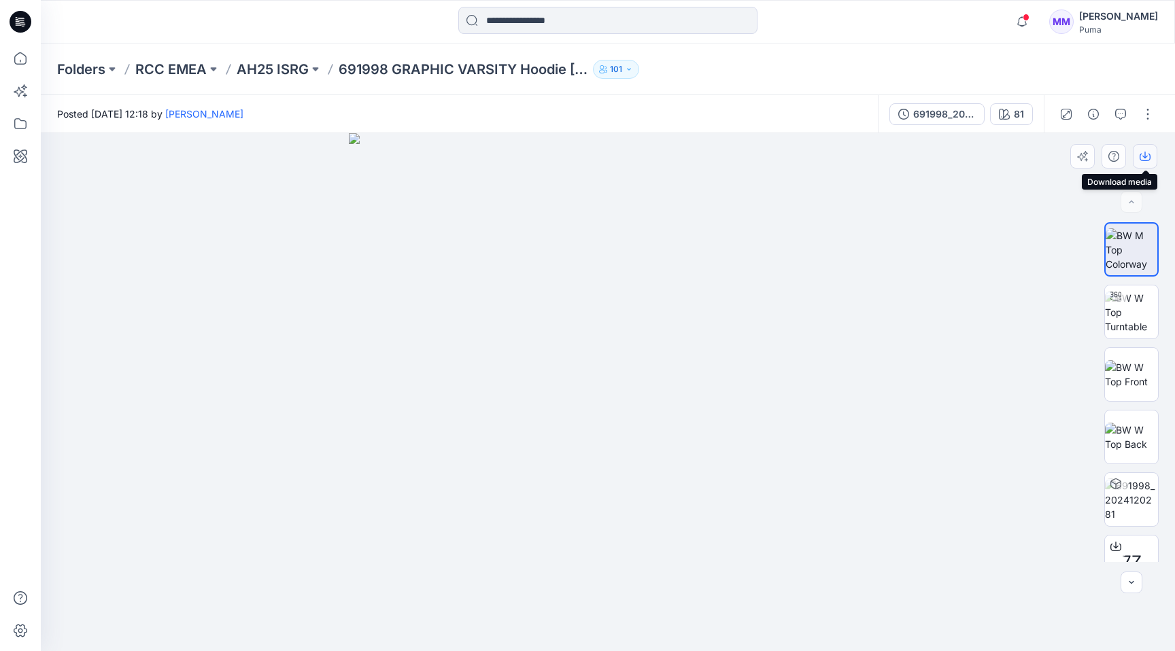
click at [1145, 156] on icon "button" at bounding box center [1144, 156] width 11 height 11
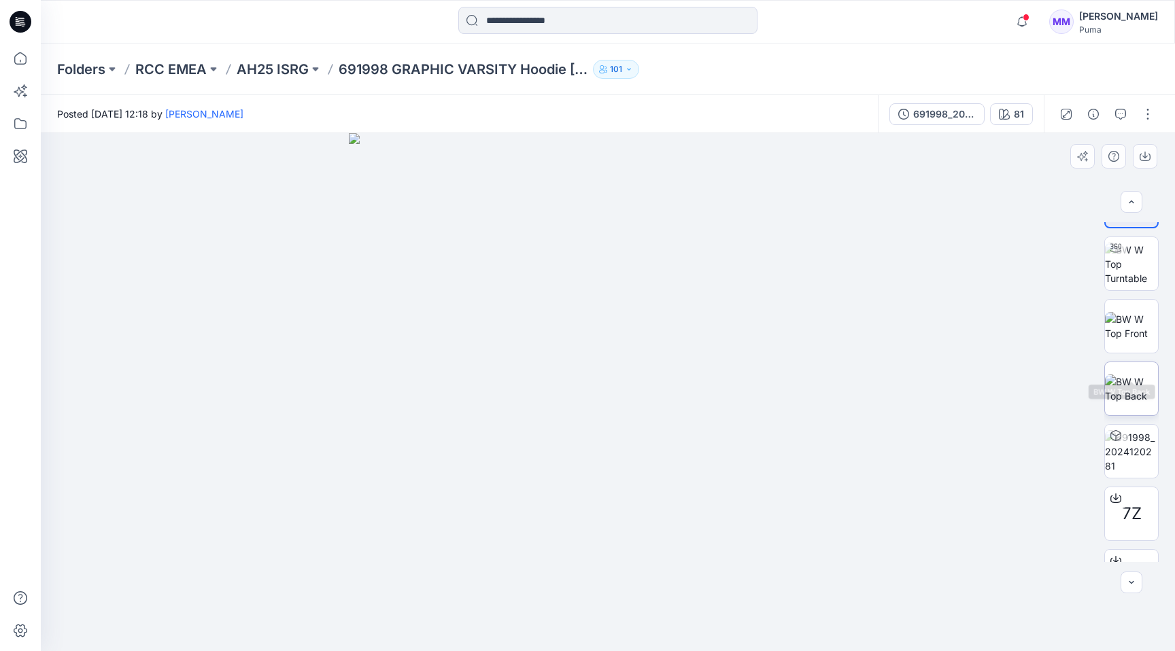
scroll to position [90, 0]
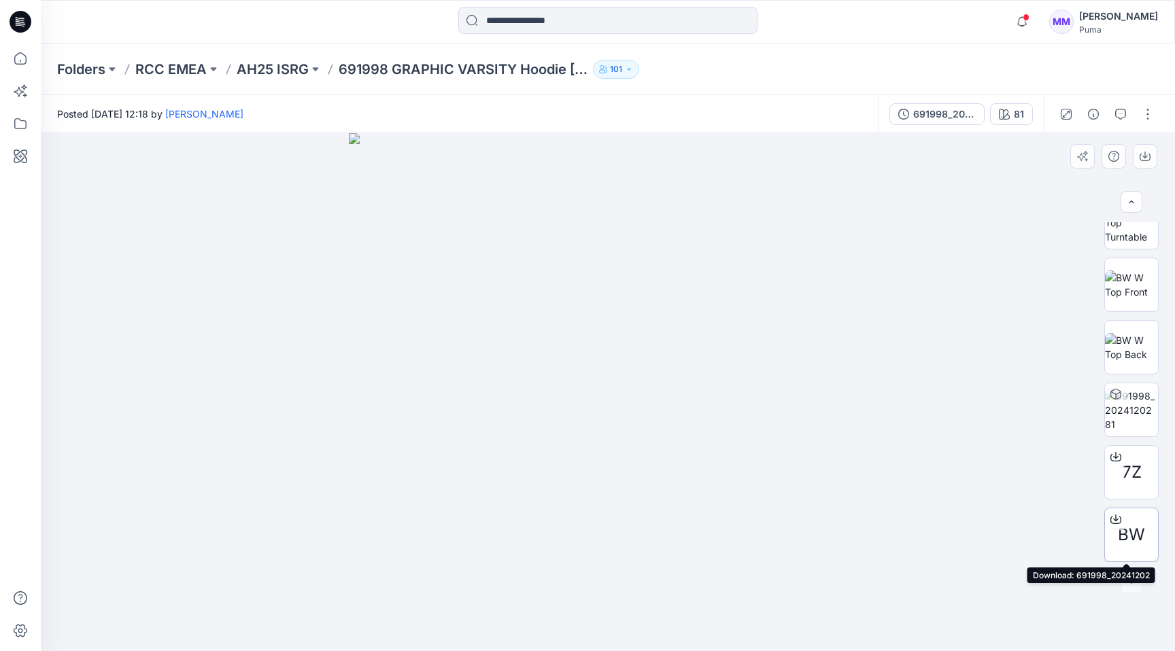
click at [1110, 519] on icon at bounding box center [1115, 519] width 11 height 11
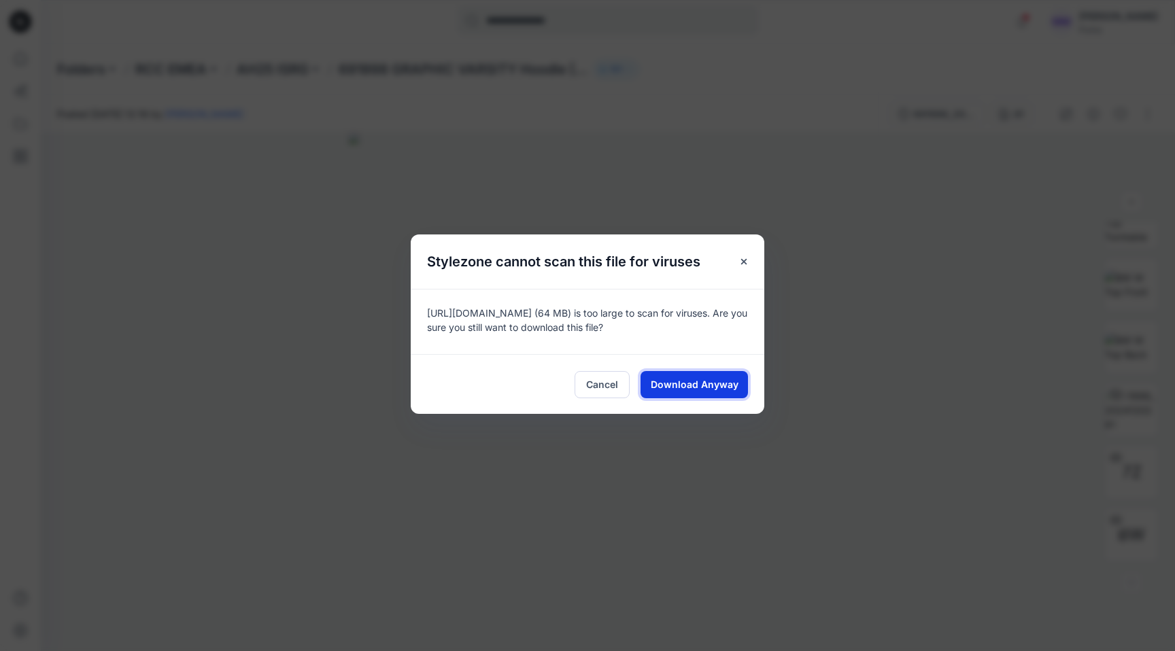
click at [714, 386] on span "Download Anyway" at bounding box center [695, 384] width 88 height 14
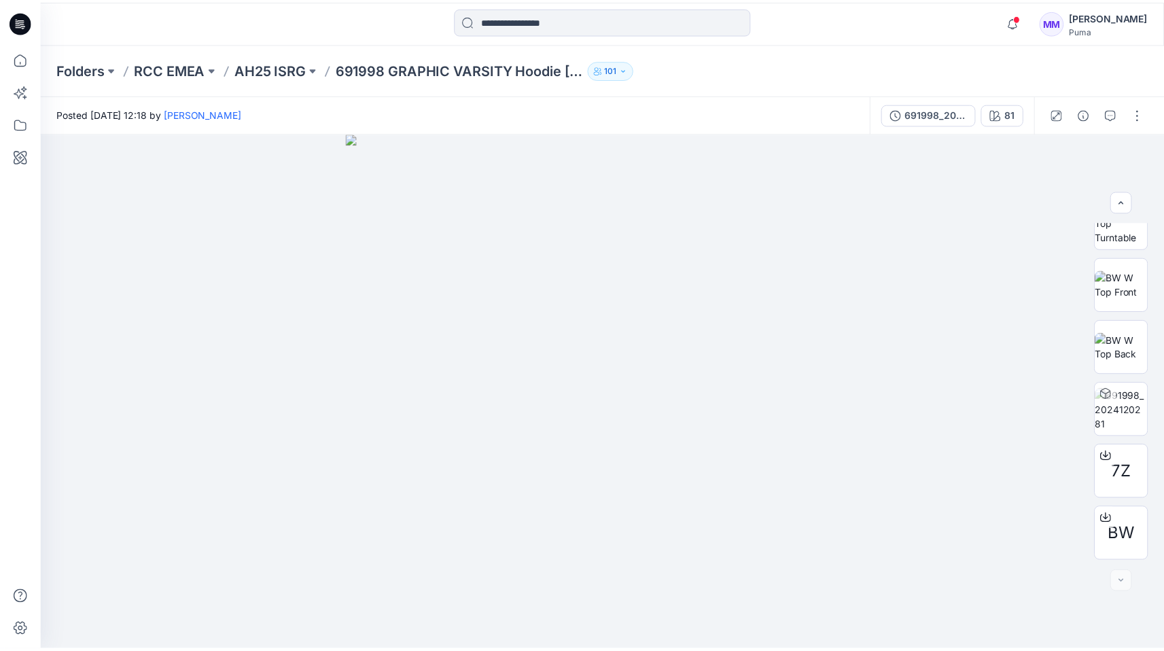
scroll to position [148, 0]
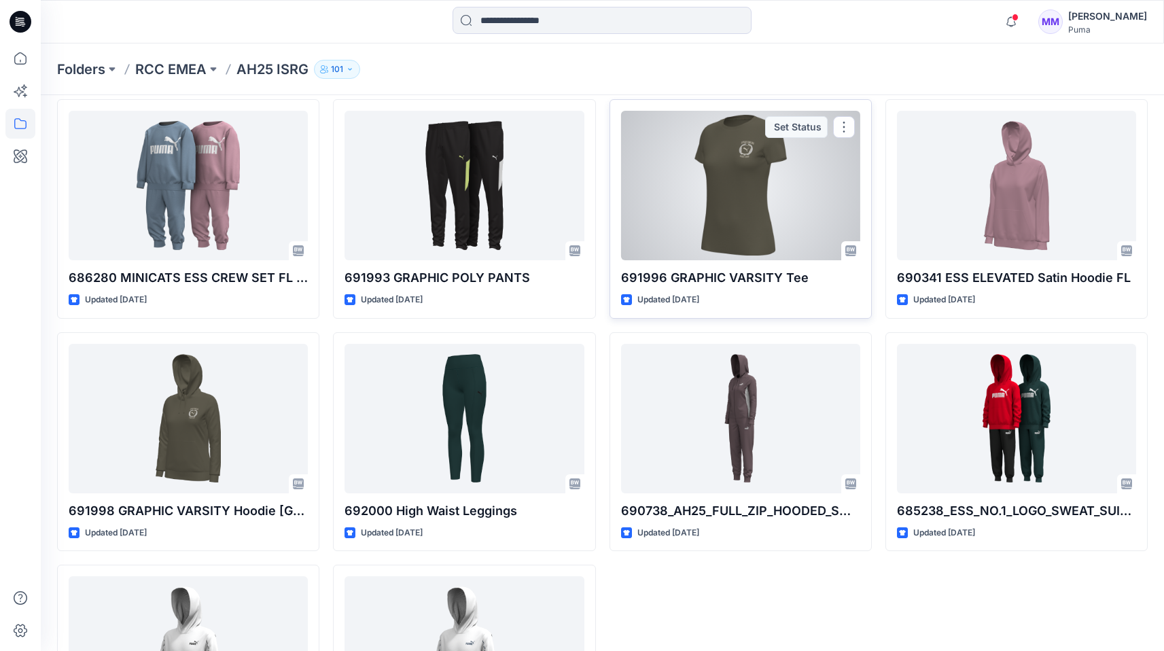
click at [759, 185] on div at bounding box center [740, 186] width 239 height 150
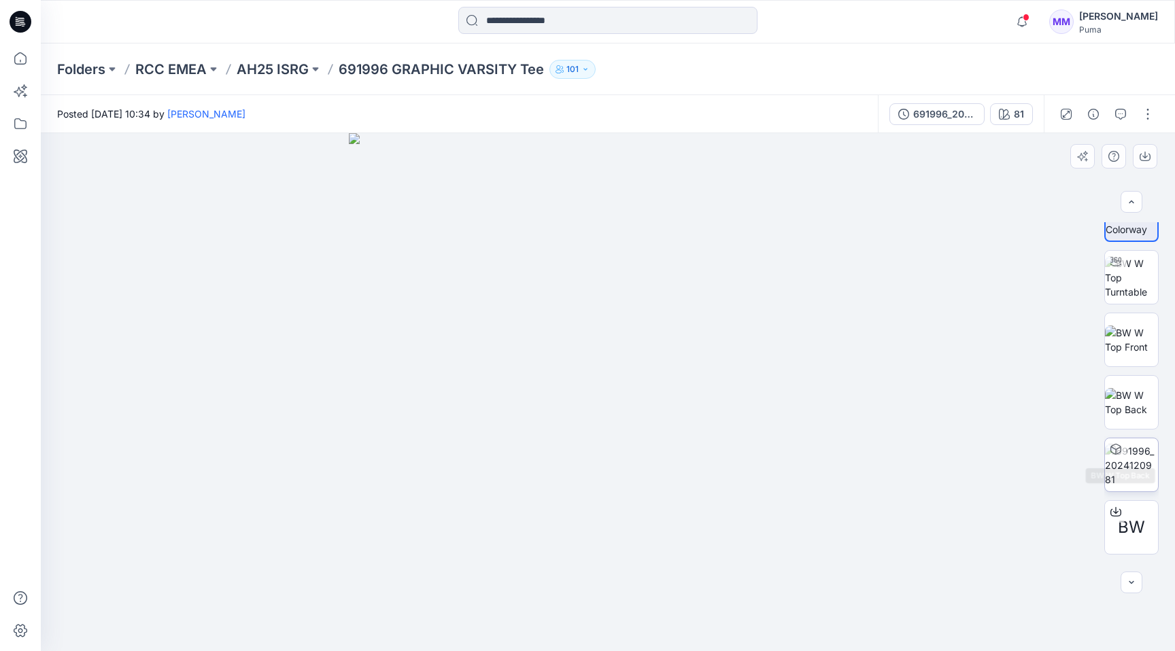
scroll to position [90, 0]
click at [1120, 466] on span "BW" at bounding box center [1130, 472] width 27 height 24
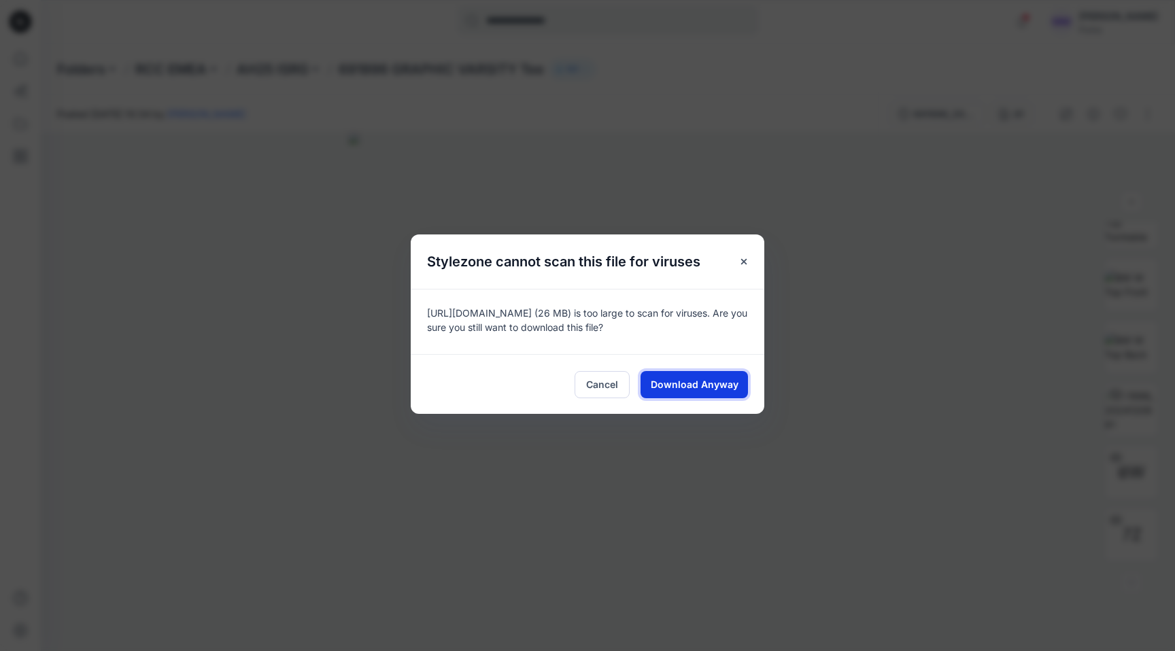
click at [680, 383] on span "Download Anyway" at bounding box center [695, 384] width 88 height 14
